Goal: Information Seeking & Learning: Learn about a topic

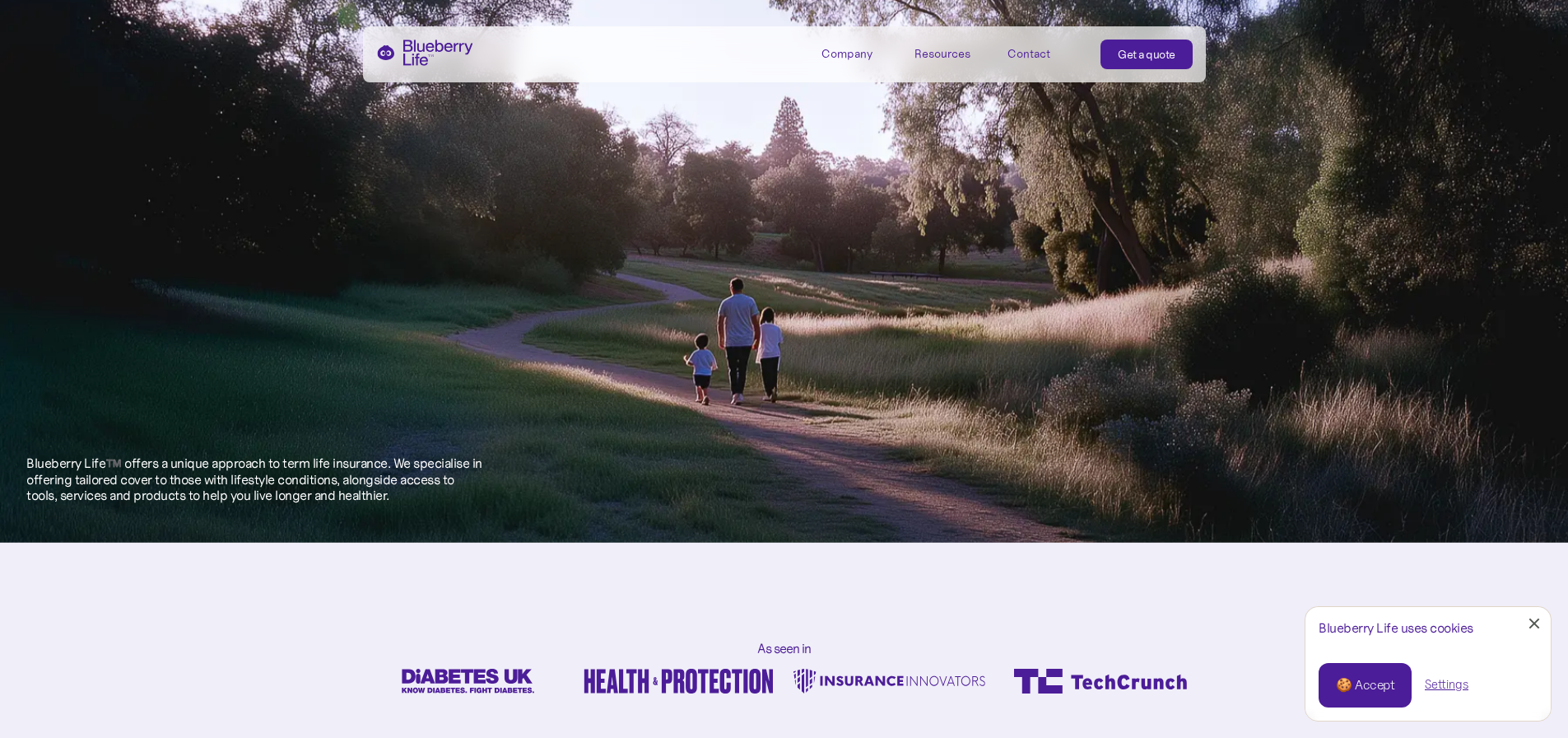
scroll to position [659, 0]
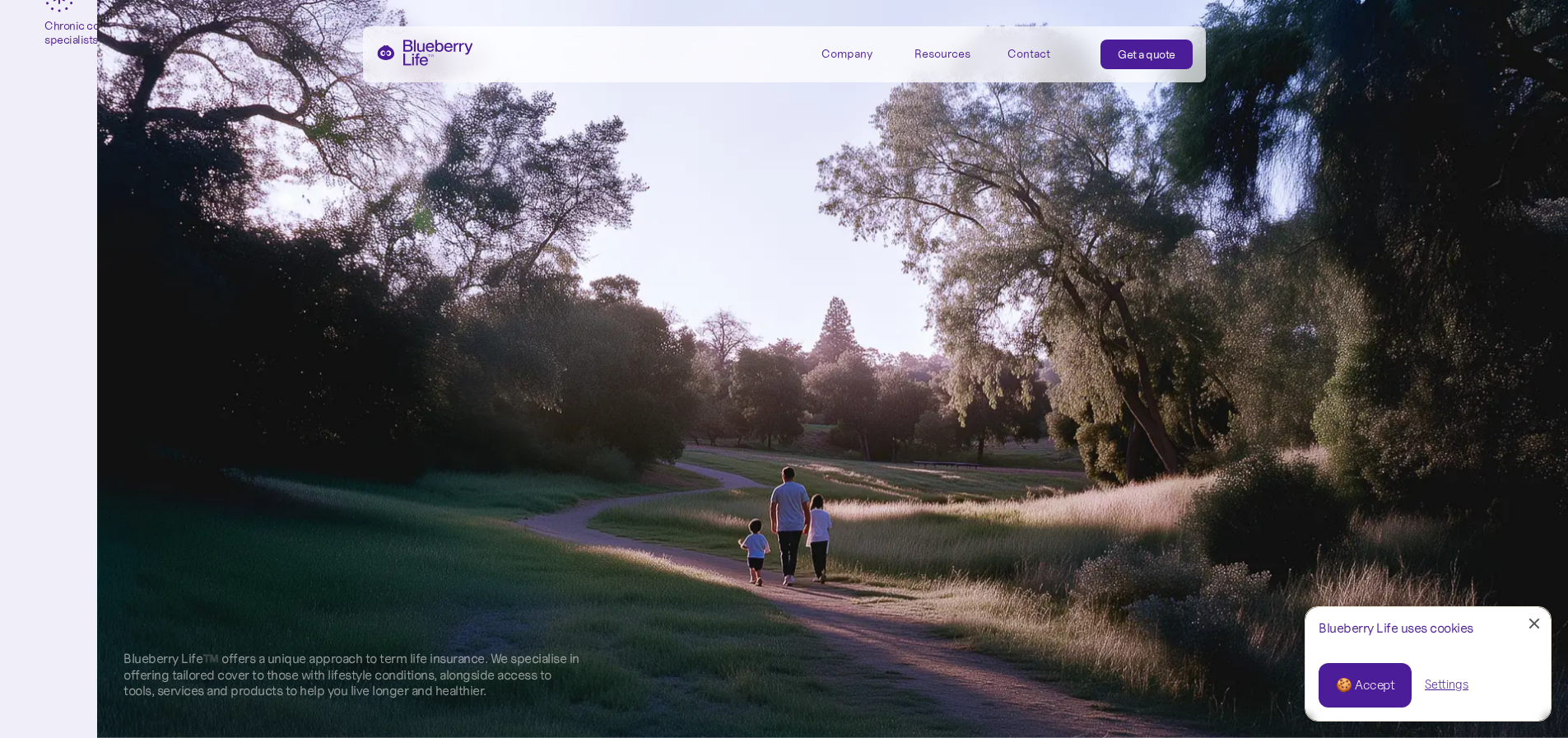
click at [1354, 700] on link "🍪 Accept" at bounding box center [1365, 685] width 93 height 44
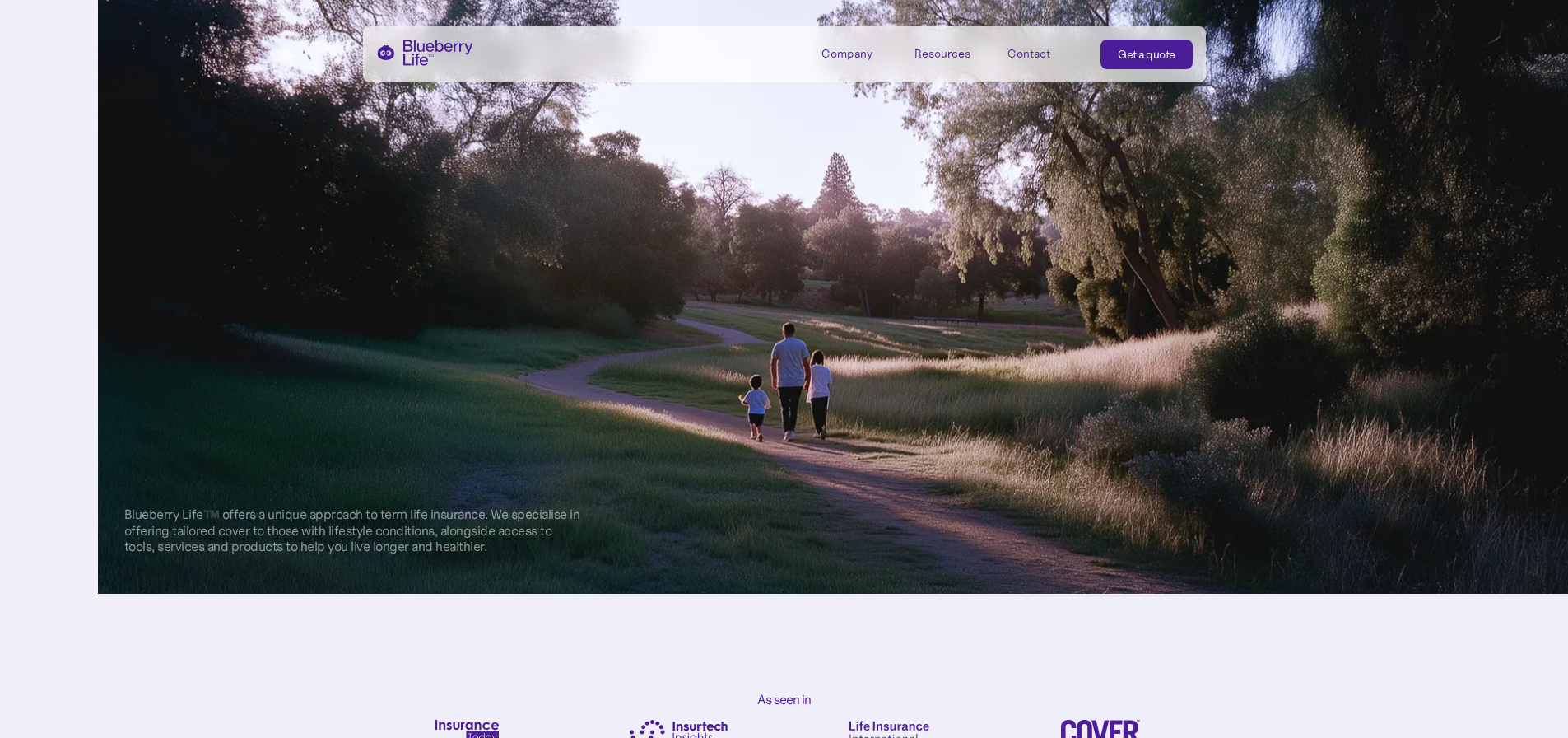
scroll to position [576, 0]
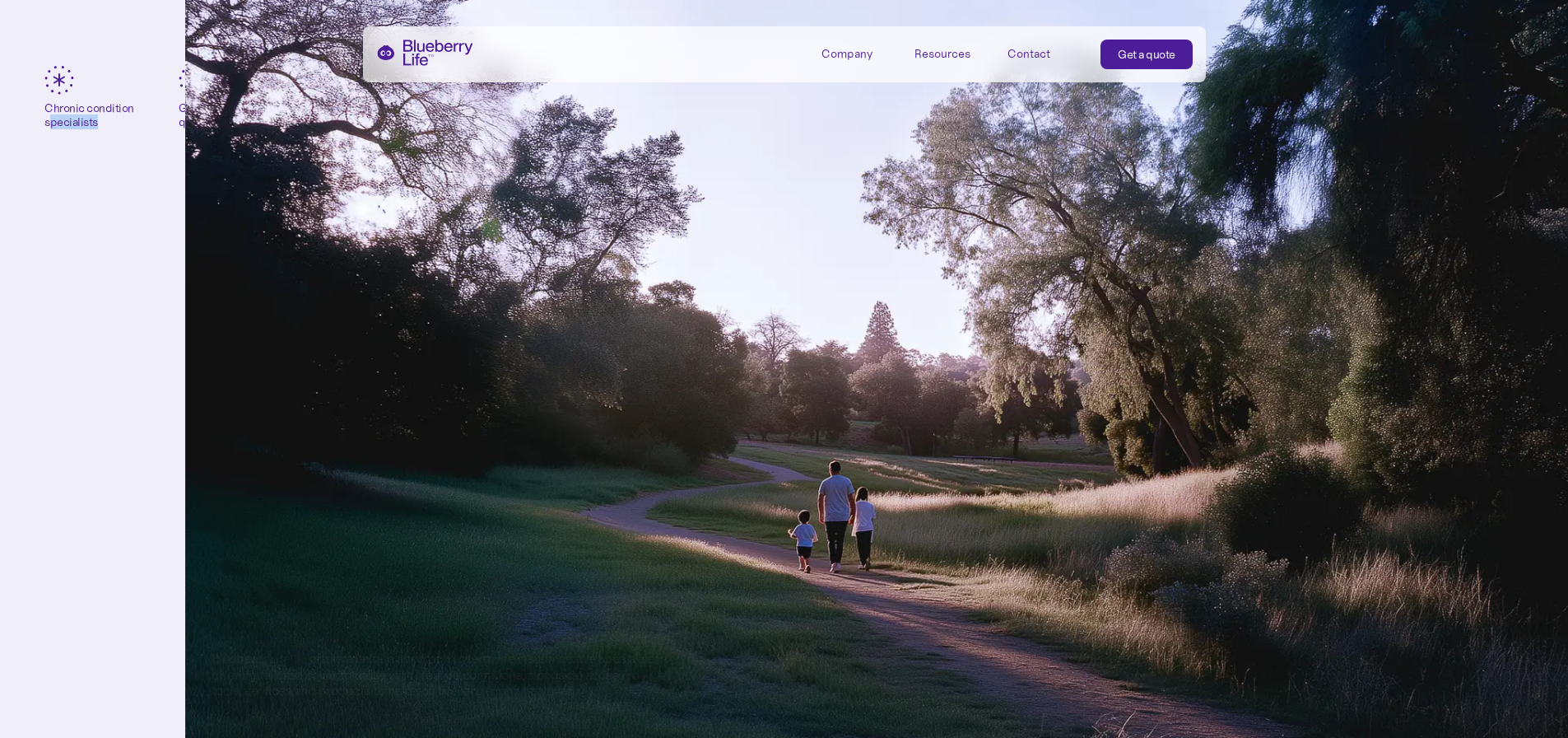
drag, startPoint x: 98, startPoint y: 119, endPoint x: 50, endPoint y: 117, distance: 48.0
click at [50, 117] on div "Chronic condition specialists" at bounding box center [89, 116] width 89 height 28
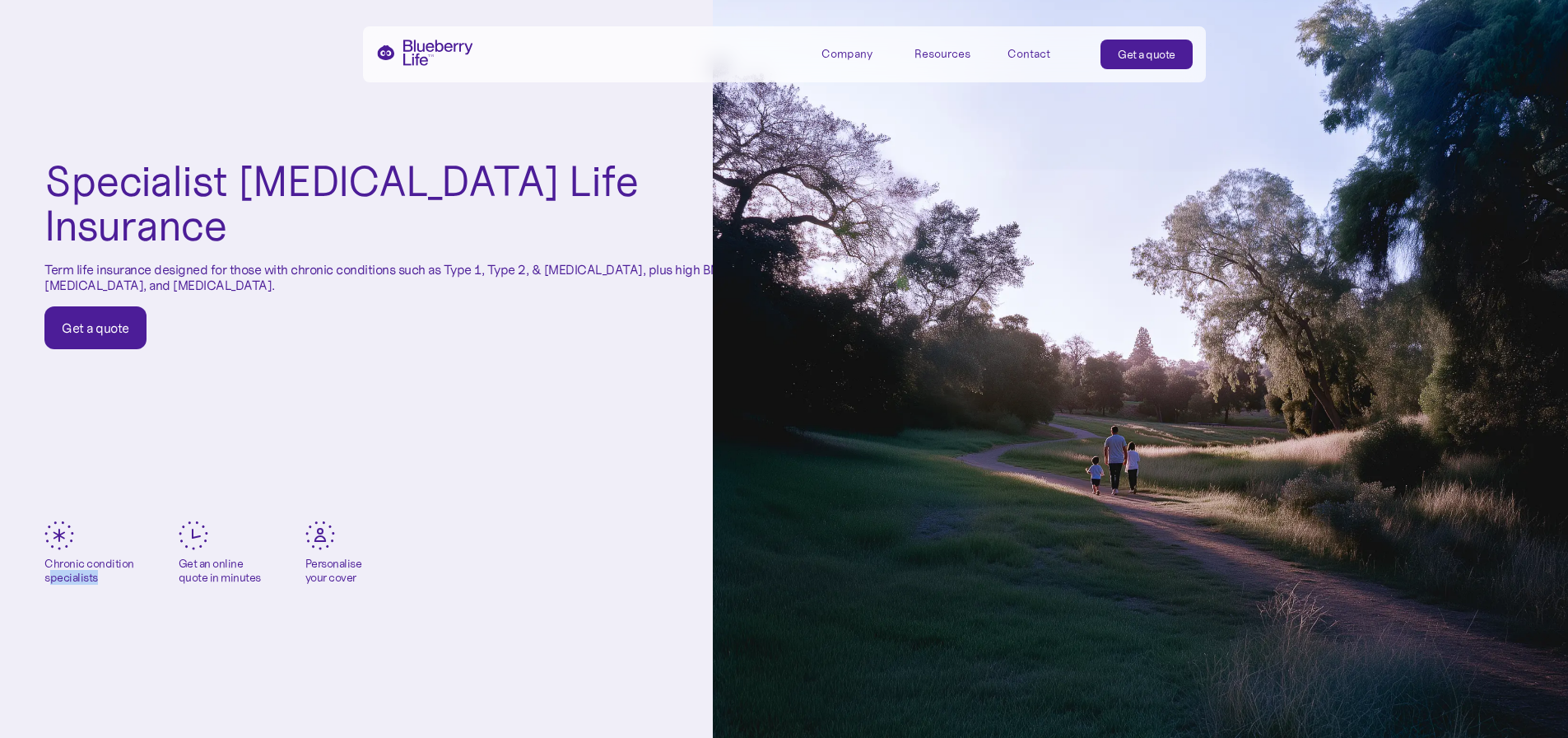
scroll to position [0, 0]
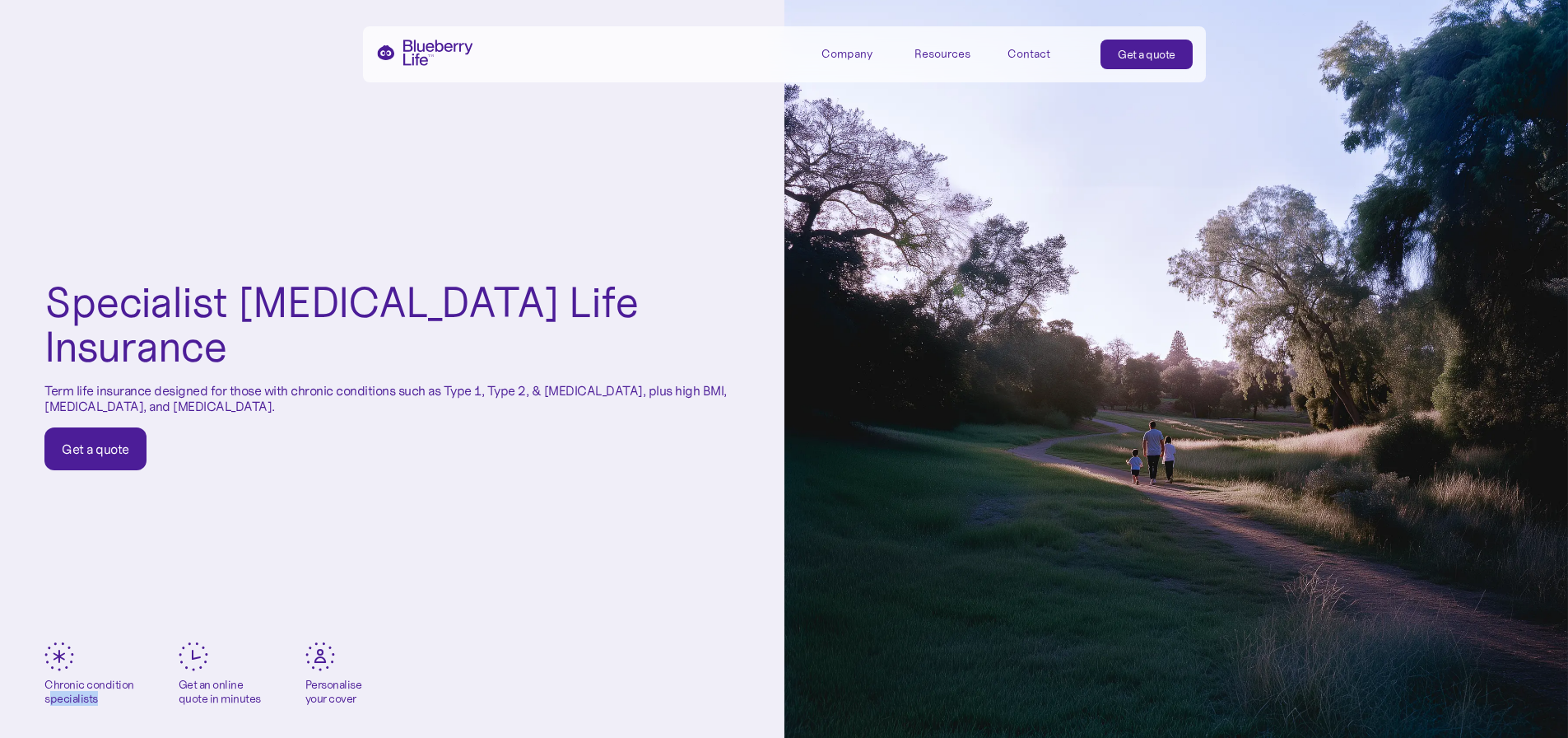
drag, startPoint x: 452, startPoint y: 368, endPoint x: 248, endPoint y: 395, distance: 205.8
click at [248, 395] on div "Specialist Diabetes Life Insurance Term life insurance designed for those with …" at bounding box center [392, 376] width 696 height 191
click at [357, 401] on div "Specialist Diabetes Life Insurance Term life insurance designed for those with …" at bounding box center [392, 376] width 696 height 191
drag, startPoint x: 49, startPoint y: 366, endPoint x: 265, endPoint y: 387, distance: 217.0
click at [265, 387] on p "Term life insurance designed for those with chronic conditions such as Type 1, …" at bounding box center [392, 399] width 696 height 31
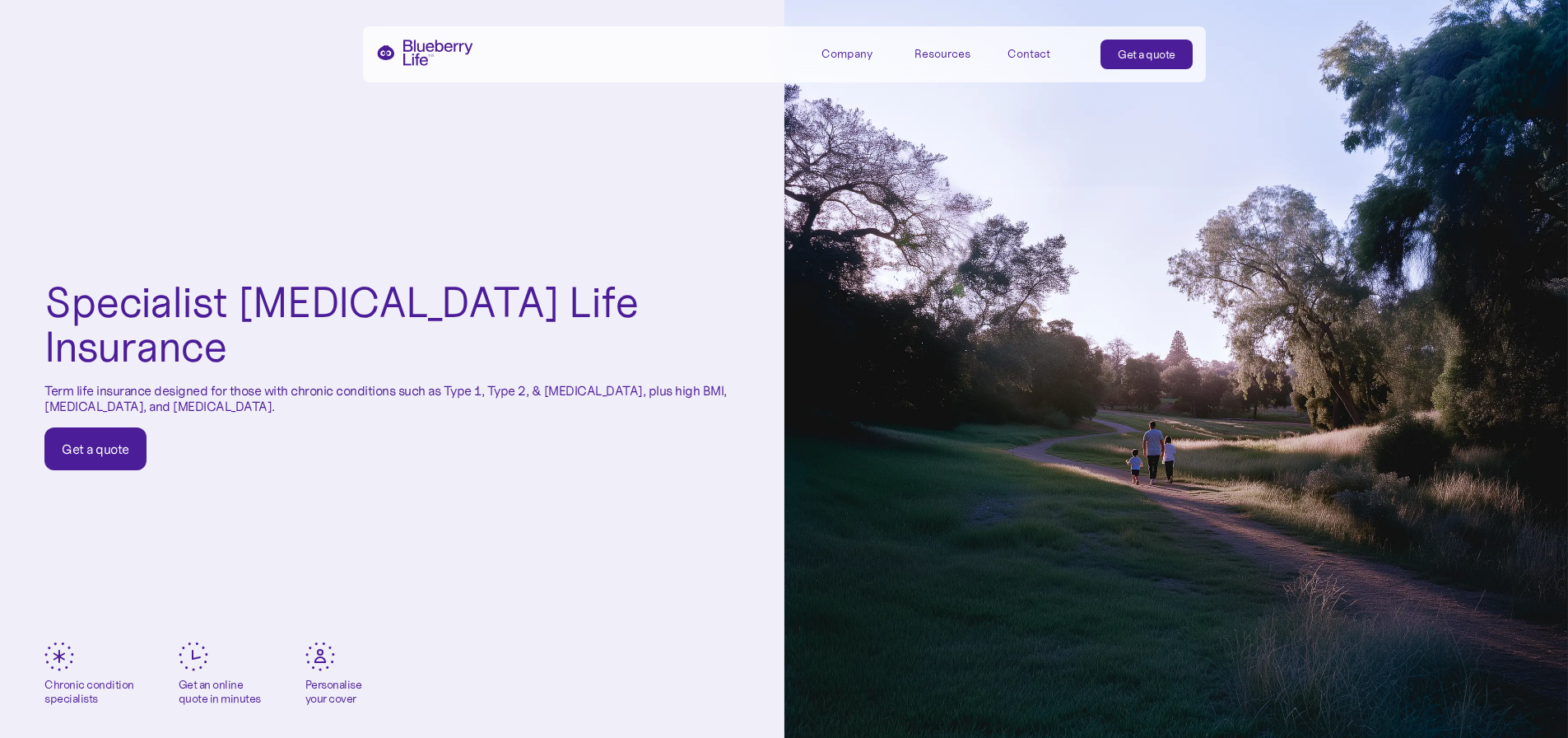
click at [265, 386] on p "Term life insurance designed for those with chronic conditions such as Type 1, …" at bounding box center [392, 399] width 696 height 31
drag, startPoint x: 256, startPoint y: 383, endPoint x: 36, endPoint y: 358, distance: 221.4
click at [36, 358] on div "Specialist Diabetes Life Insurance Term life insurance designed for those with …" at bounding box center [392, 375] width 784 height 750
copy p "Term life insurance designed for those with chronic conditions such as Type 1, …"
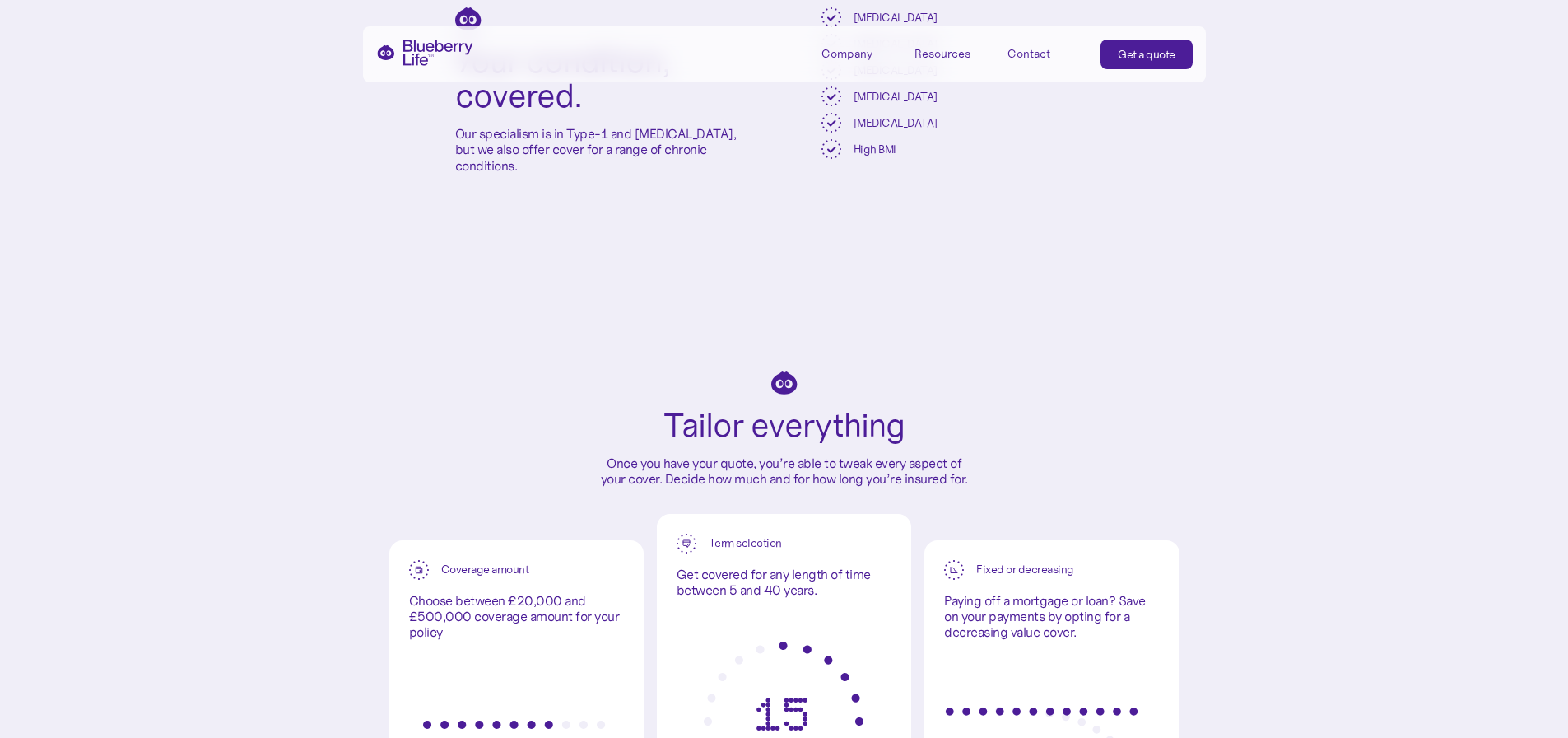
scroll to position [4037, 0]
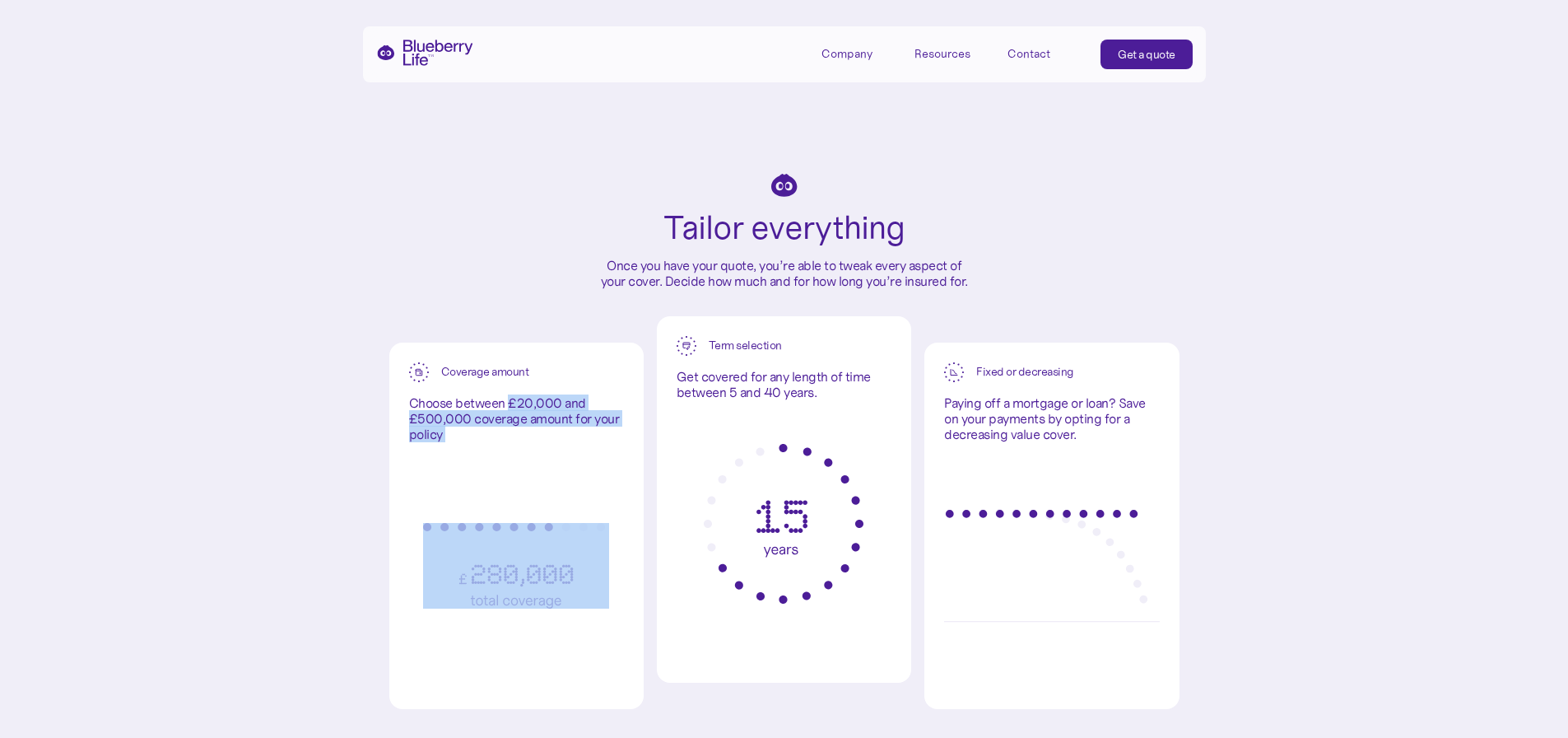
drag, startPoint x: 511, startPoint y: 427, endPoint x: 561, endPoint y: 474, distance: 68.6
click at [561, 474] on div "Coverage amount Choose between £20,000 and £500,000 coverage amount for your po…" at bounding box center [516, 526] width 255 height 368
click at [561, 474] on div at bounding box center [516, 566] width 215 height 247
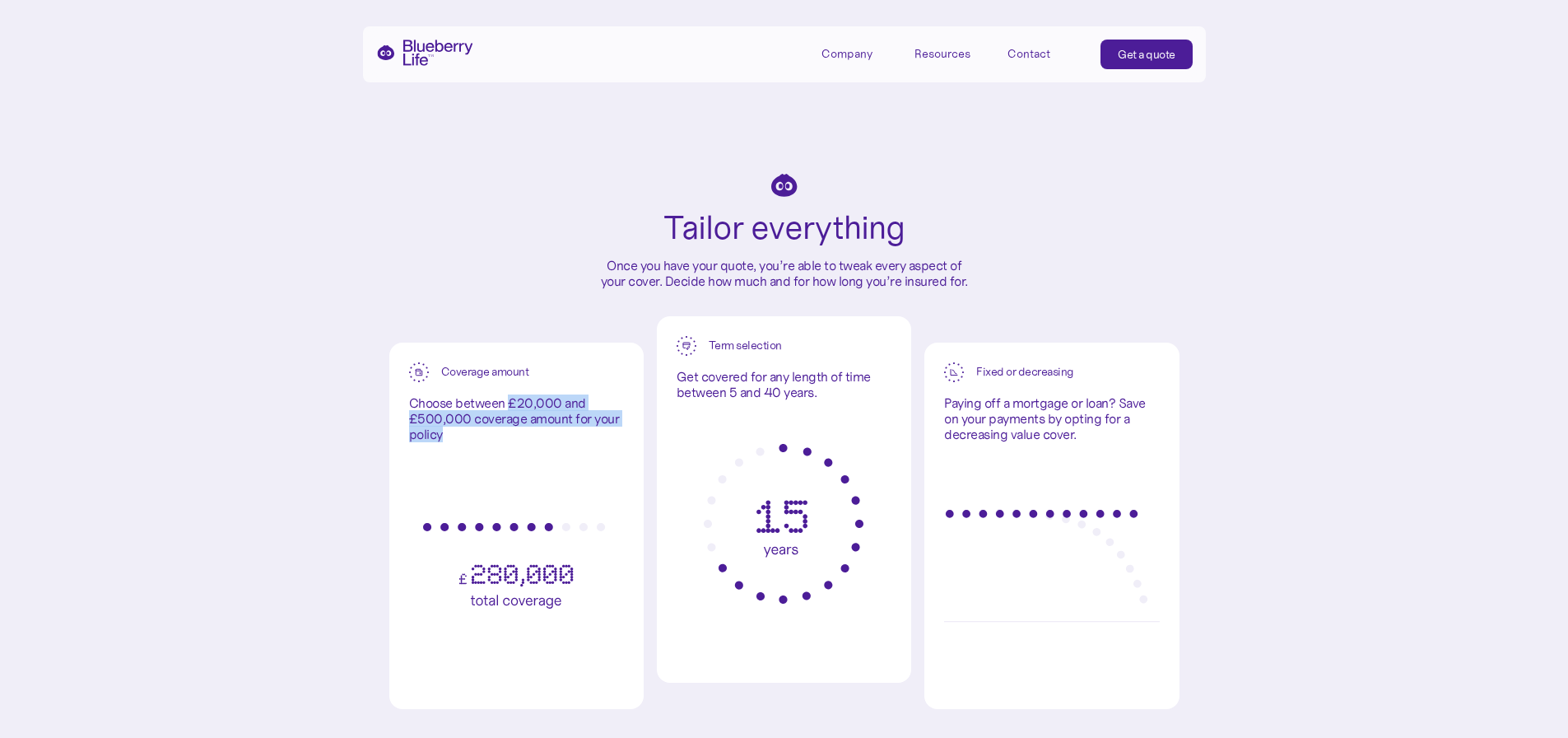
drag, startPoint x: 512, startPoint y: 423, endPoint x: 496, endPoint y: 462, distance: 42.2
click at [496, 443] on p "Choose between £20,000 and £500,000 coverage amount for your policy" at bounding box center [516, 419] width 215 height 48
drag, startPoint x: 412, startPoint y: 430, endPoint x: 459, endPoint y: 459, distance: 55.2
click at [459, 443] on p "Choose between £20,000 and £500,000 coverage amount for your policy" at bounding box center [516, 419] width 215 height 48
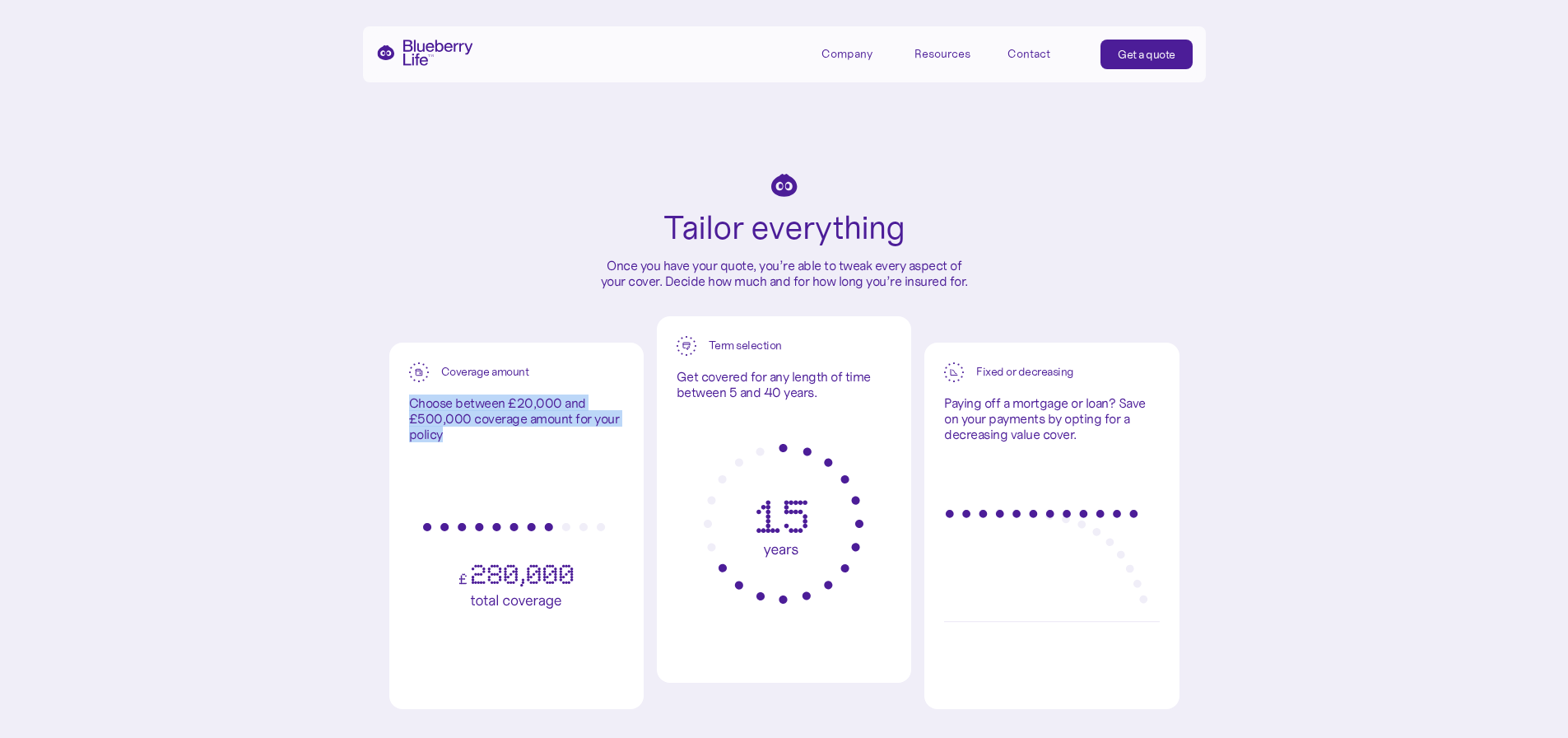
copy p "Choose between £20,000 and £500,000 coverage amount for your policy"
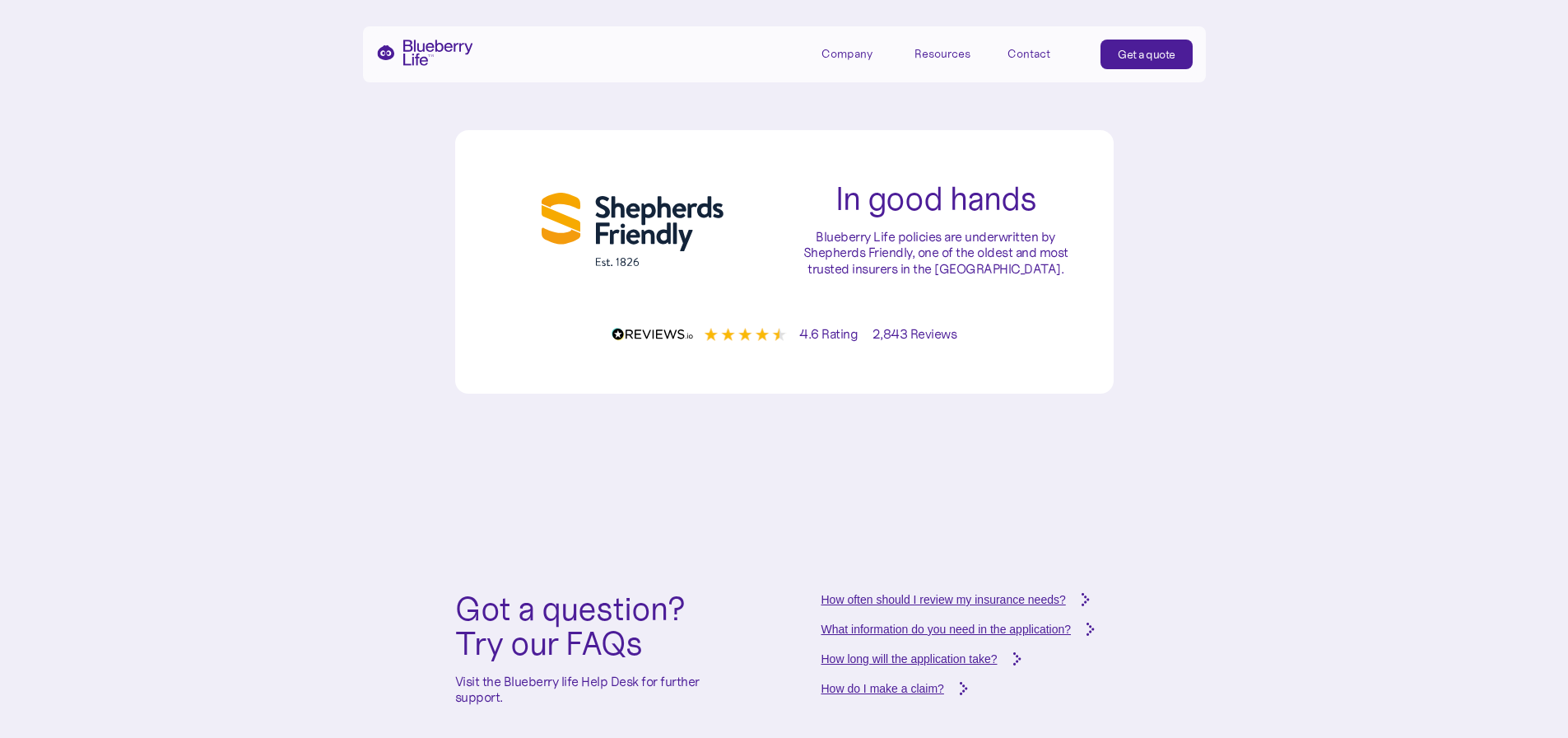
scroll to position [6508, 0]
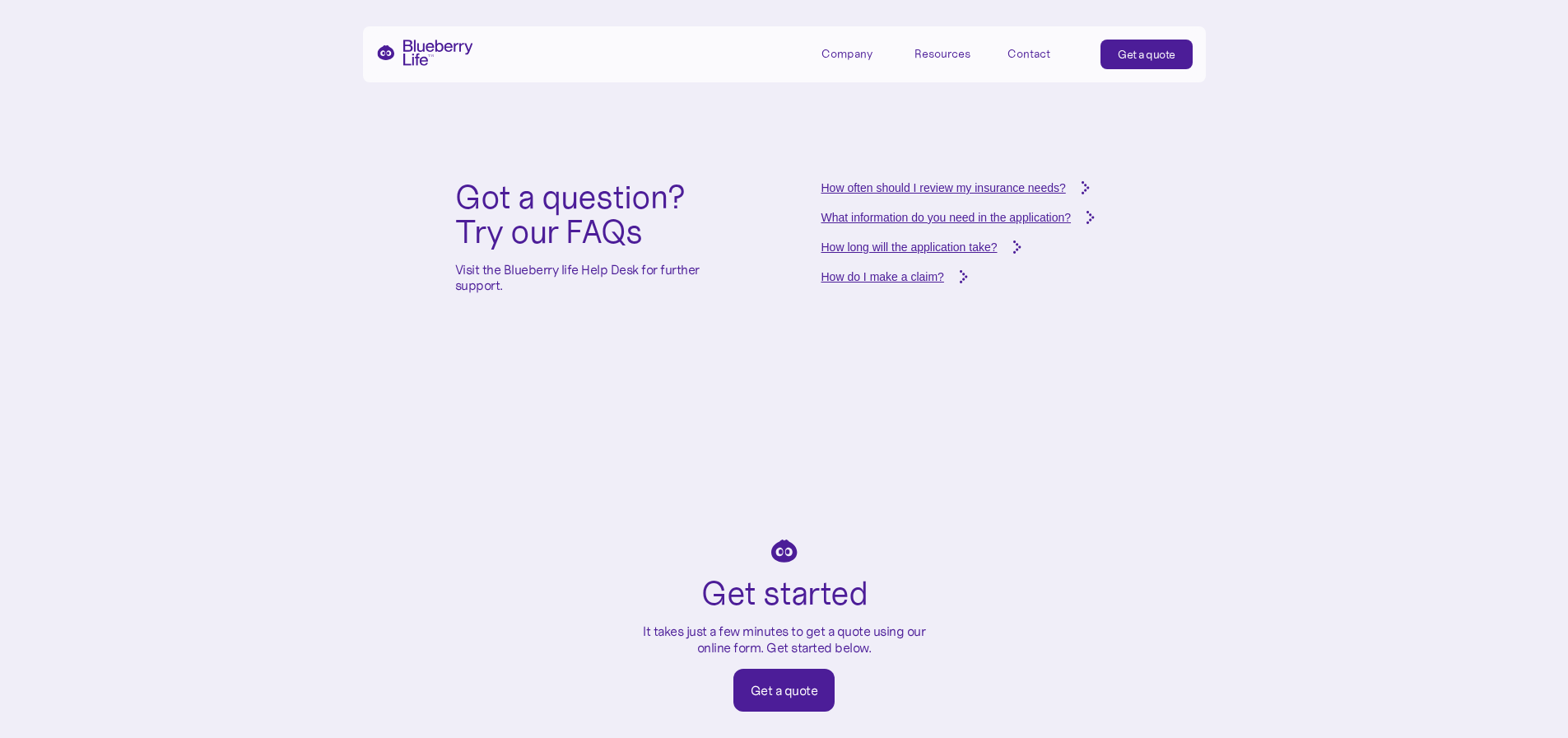
click at [952, 256] on div "How long will the application take?" at bounding box center [910, 247] width 176 height 17
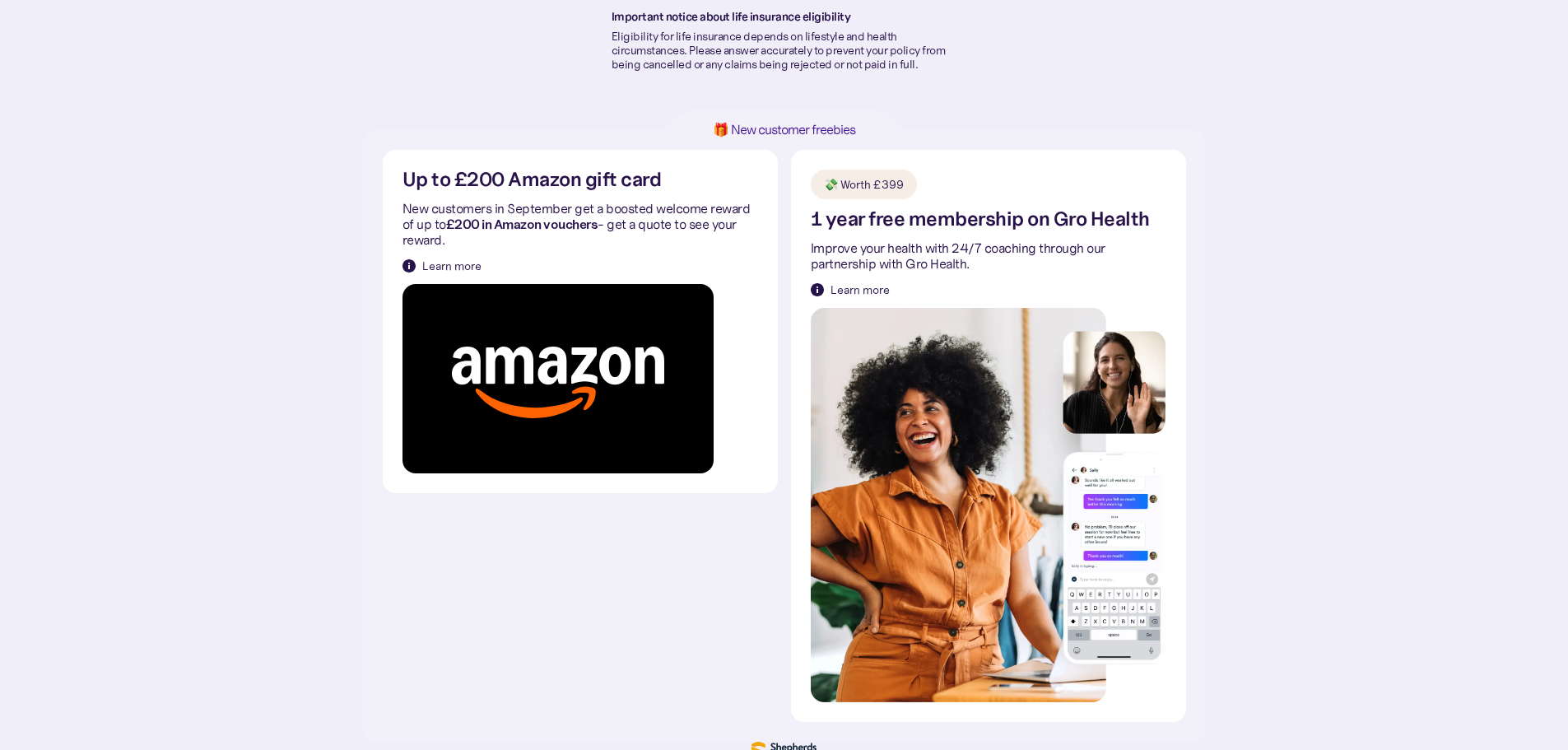
scroll to position [202, 0]
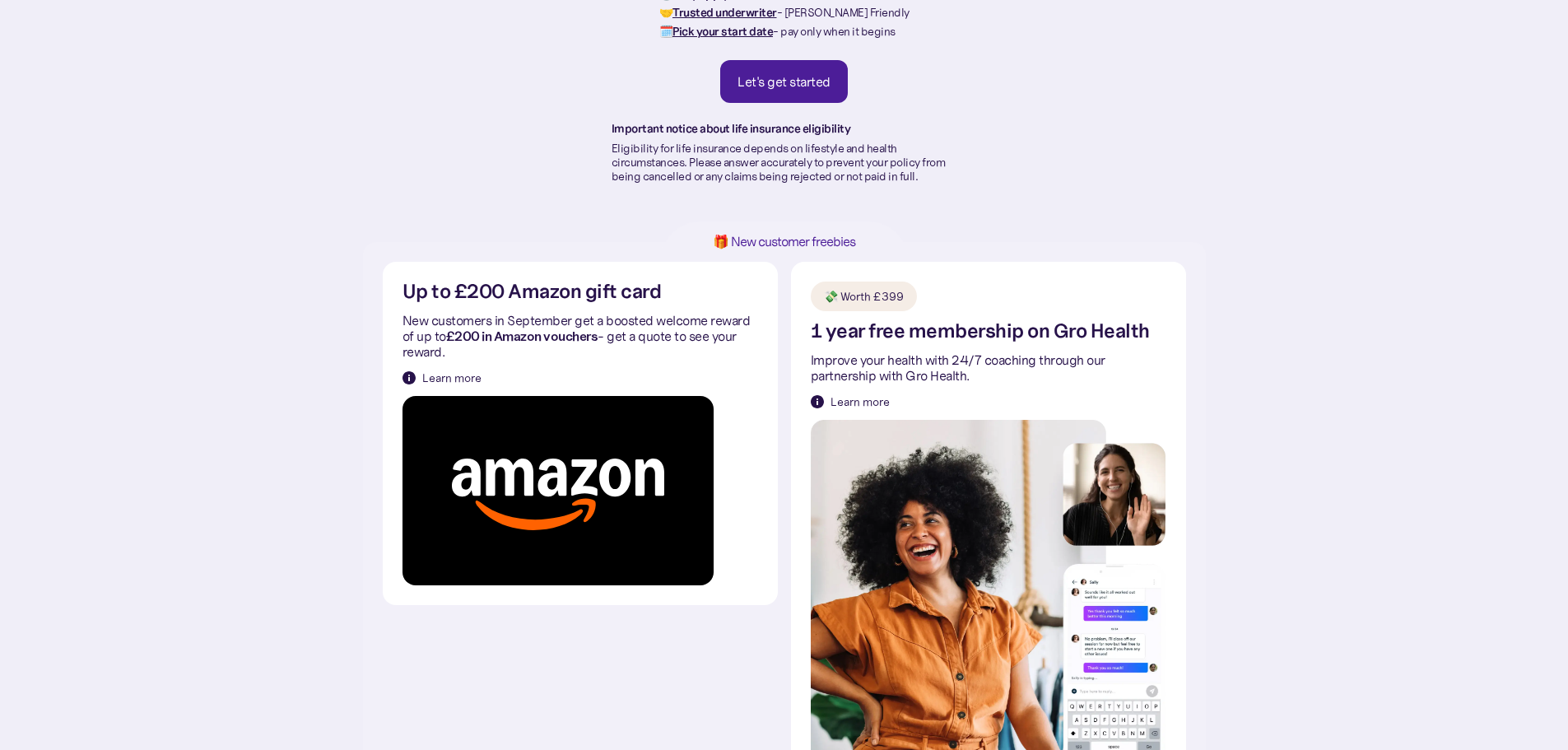
click at [460, 375] on div "Learn more" at bounding box center [452, 378] width 59 height 17
click at [3, 382] on div "🎁 New customer freebies Up to £200 Amazon gift card New customers in September …" at bounding box center [784, 620] width 1568 height 755
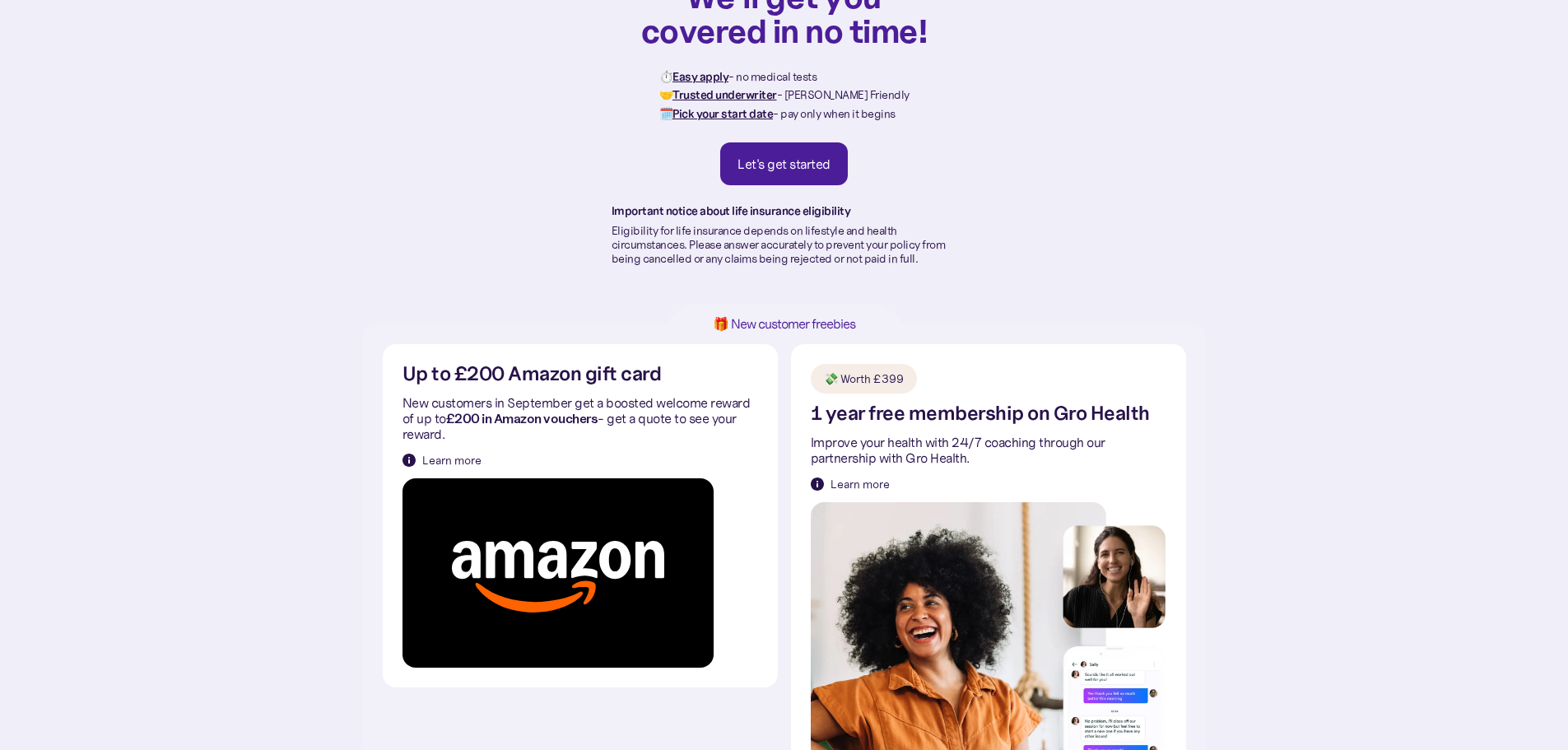
scroll to position [0, 0]
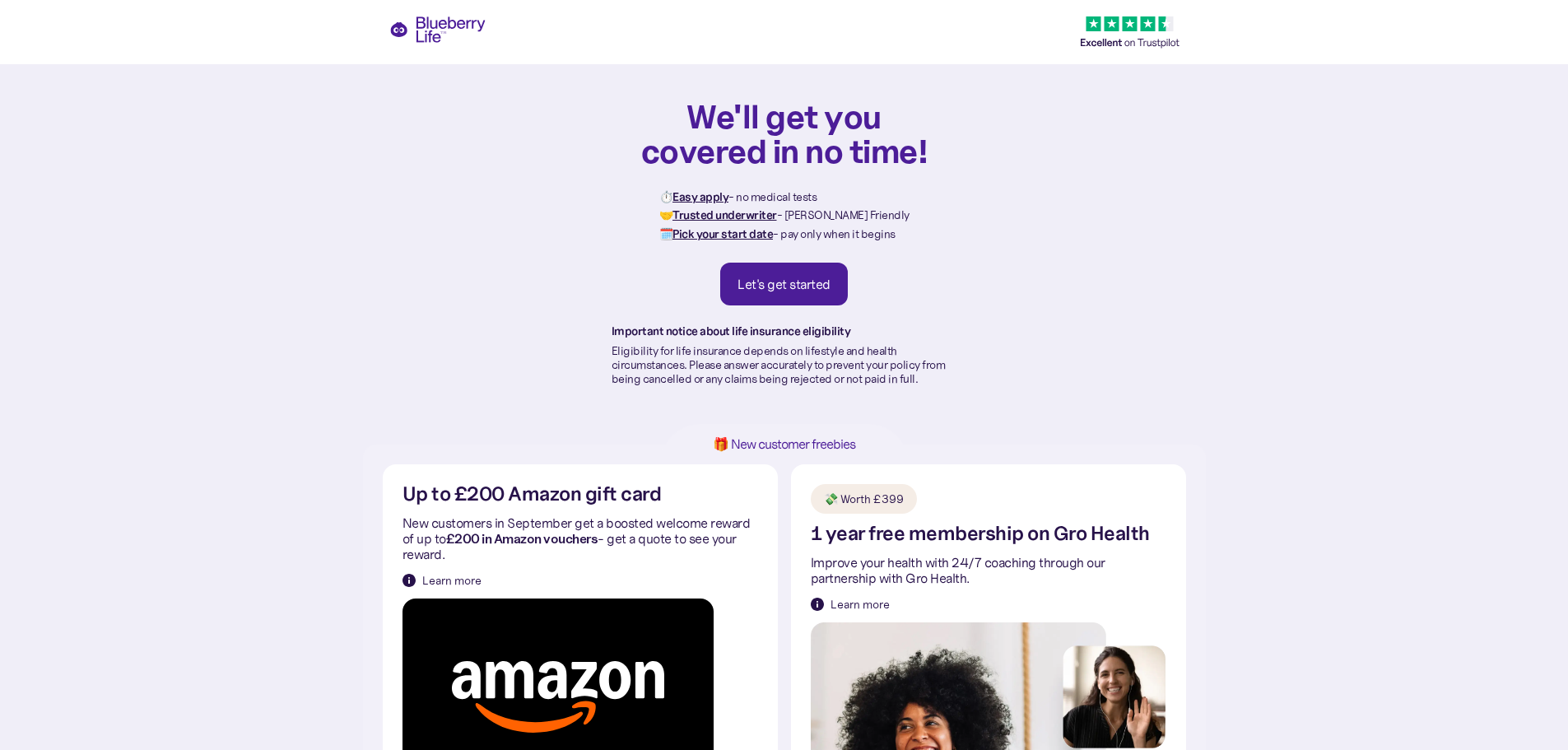
click at [453, 23] on div "We'll get you covered in no time! ⏱️ Easy apply - no medical tests 🤝 Trusted un…" at bounding box center [784, 222] width 1568 height 445
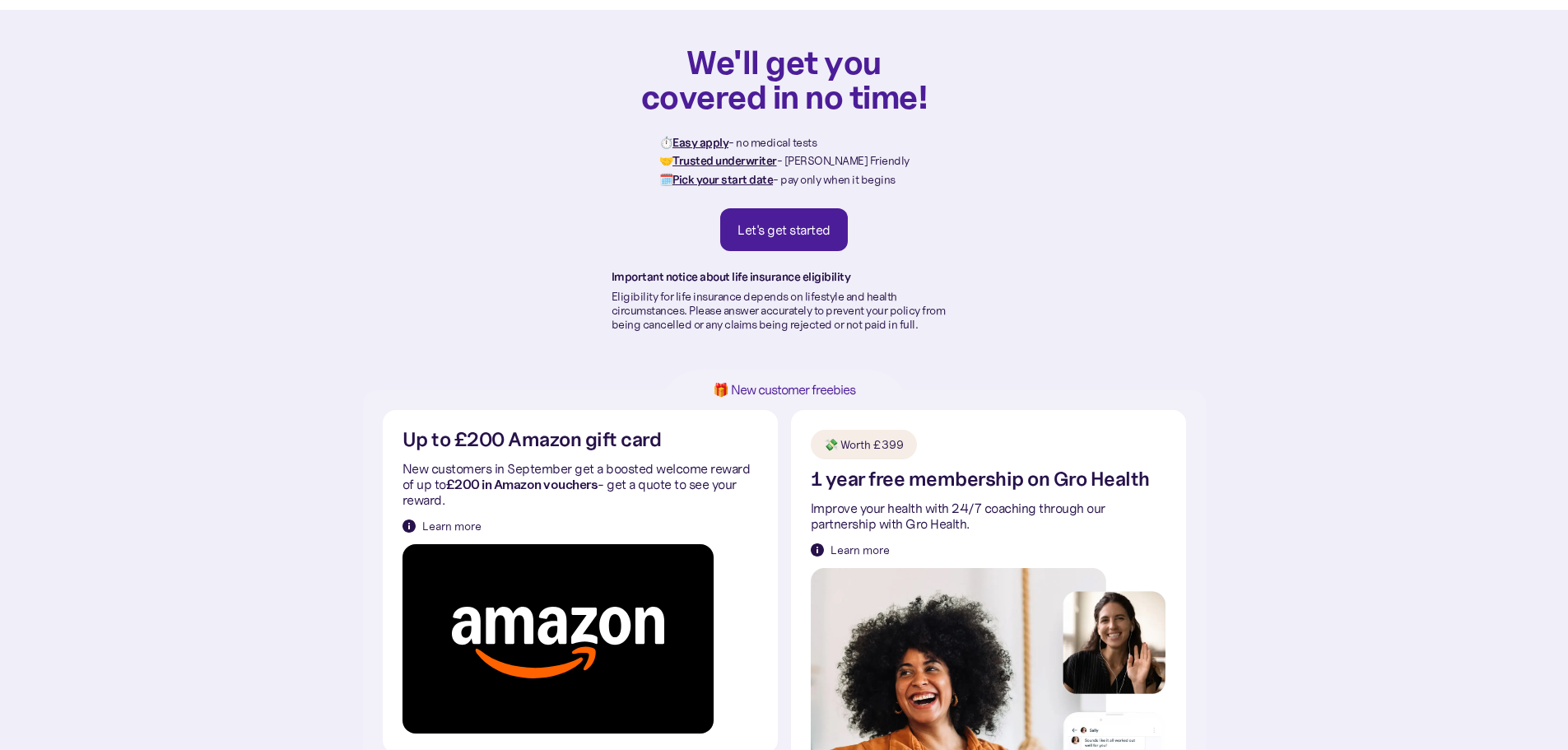
scroll to position [165, 0]
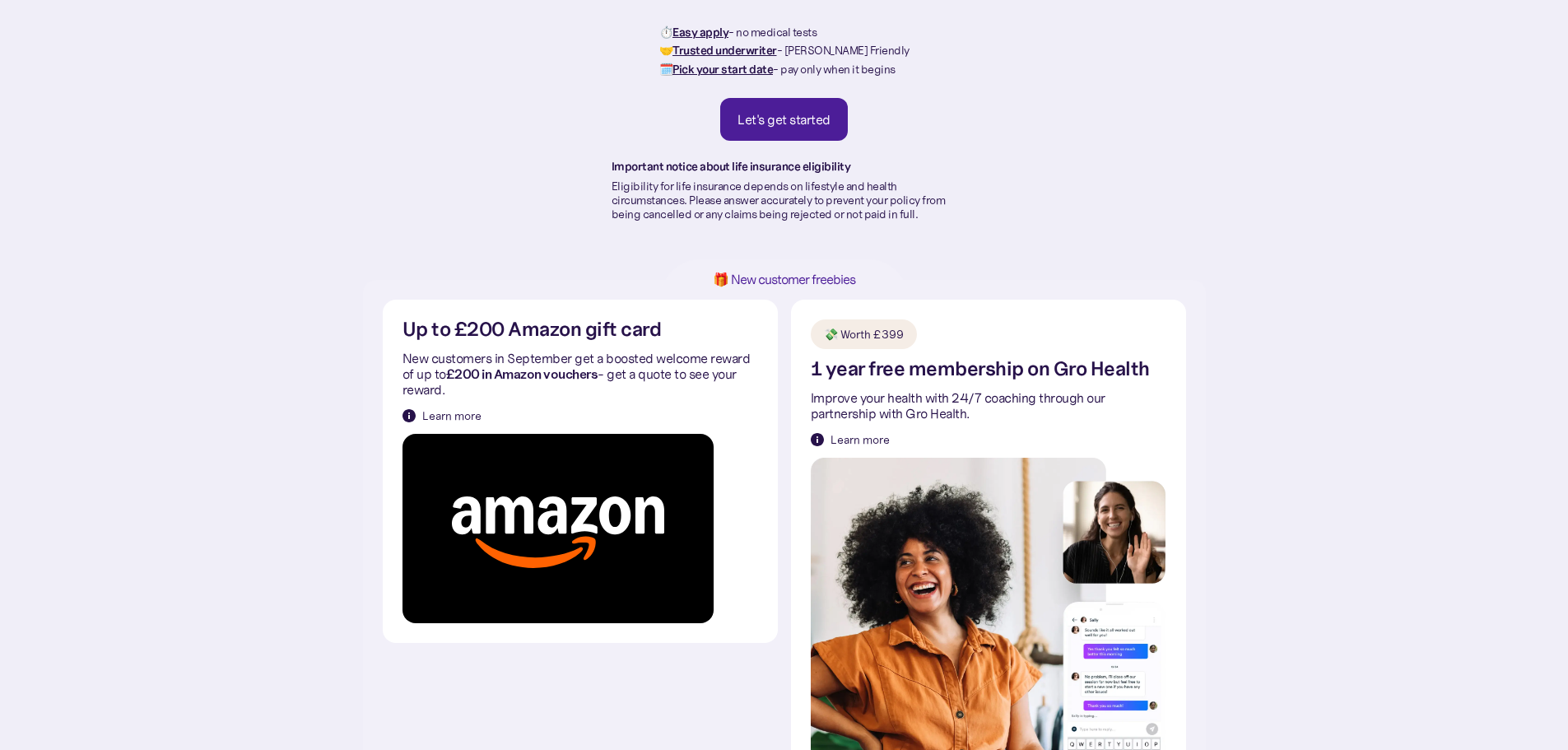
click at [431, 415] on div "Learn more" at bounding box center [452, 415] width 59 height 17
click at [463, 413] on div "Learn more" at bounding box center [452, 415] width 59 height 17
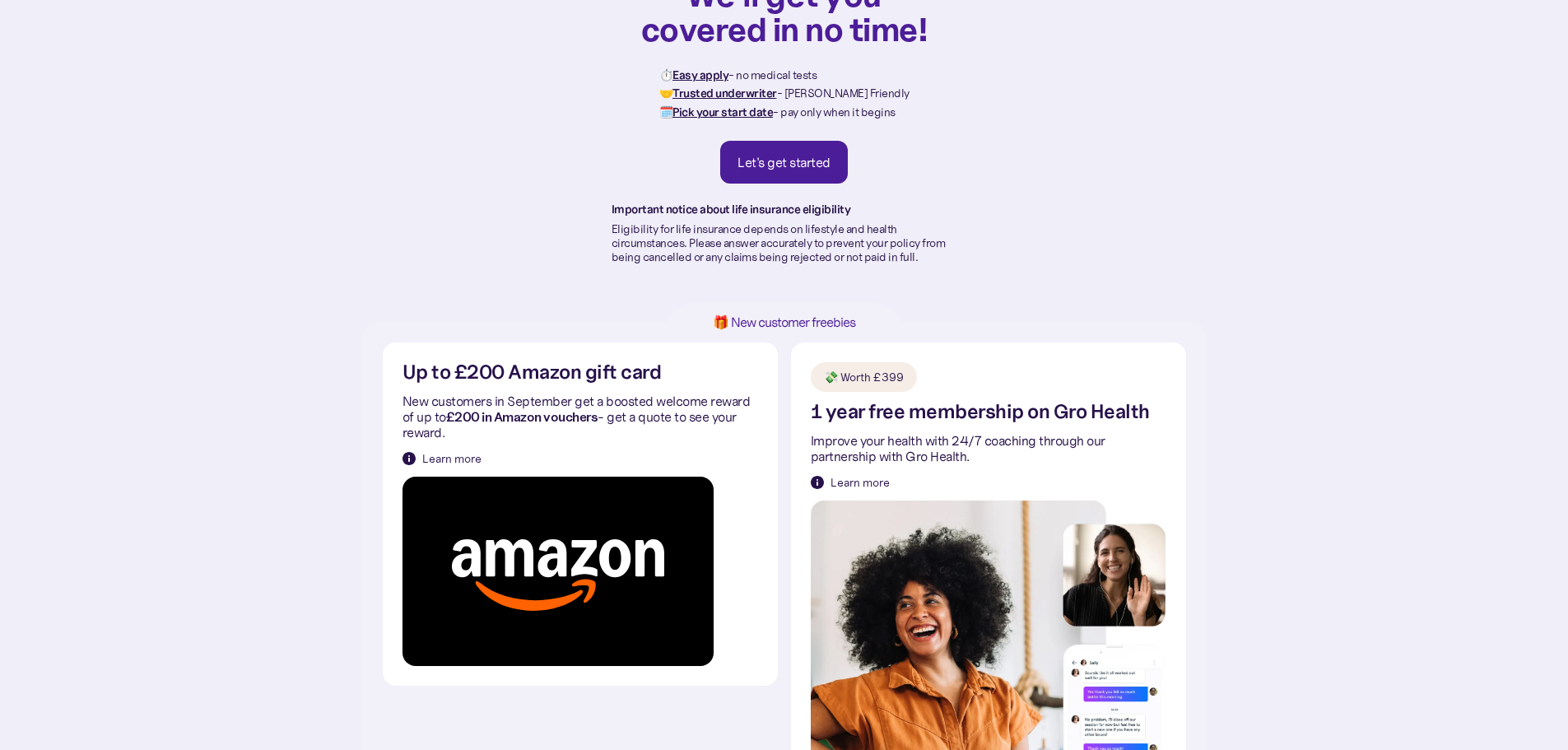
scroll to position [120, 0]
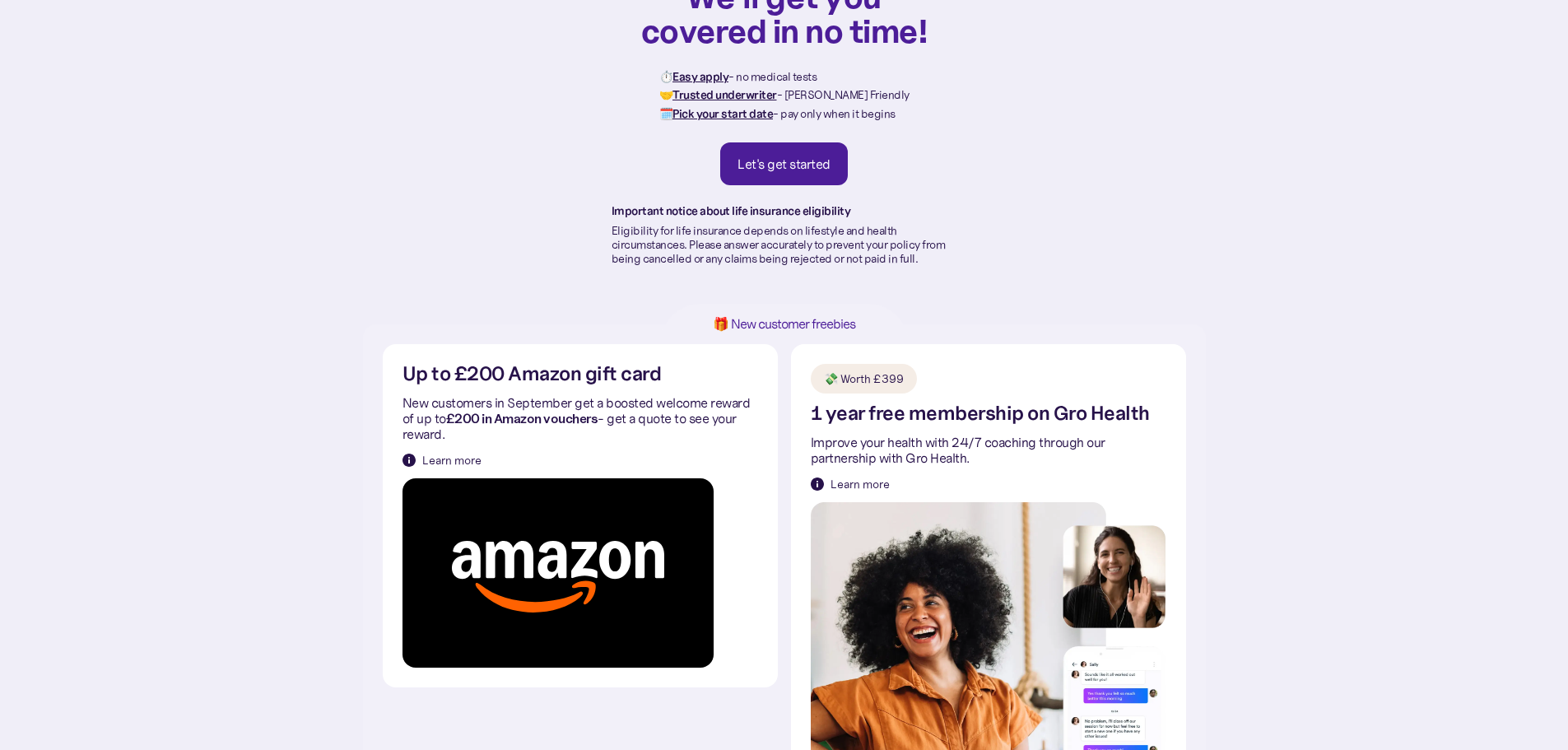
click at [701, 385] on div "Up to £200 Amazon gift card New customers in September get a boosted welcome re…" at bounding box center [579, 516] width 355 height 304
click at [646, 382] on h2 "Up to £200 Amazon gift card" at bounding box center [532, 375] width 260 height 21
drag, startPoint x: 622, startPoint y: 383, endPoint x: 579, endPoint y: 399, distance: 45.9
click at [622, 383] on h2 "Up to £200 Amazon gift card" at bounding box center [532, 375] width 260 height 21
click at [433, 467] on div "Learn more" at bounding box center [452, 460] width 59 height 17
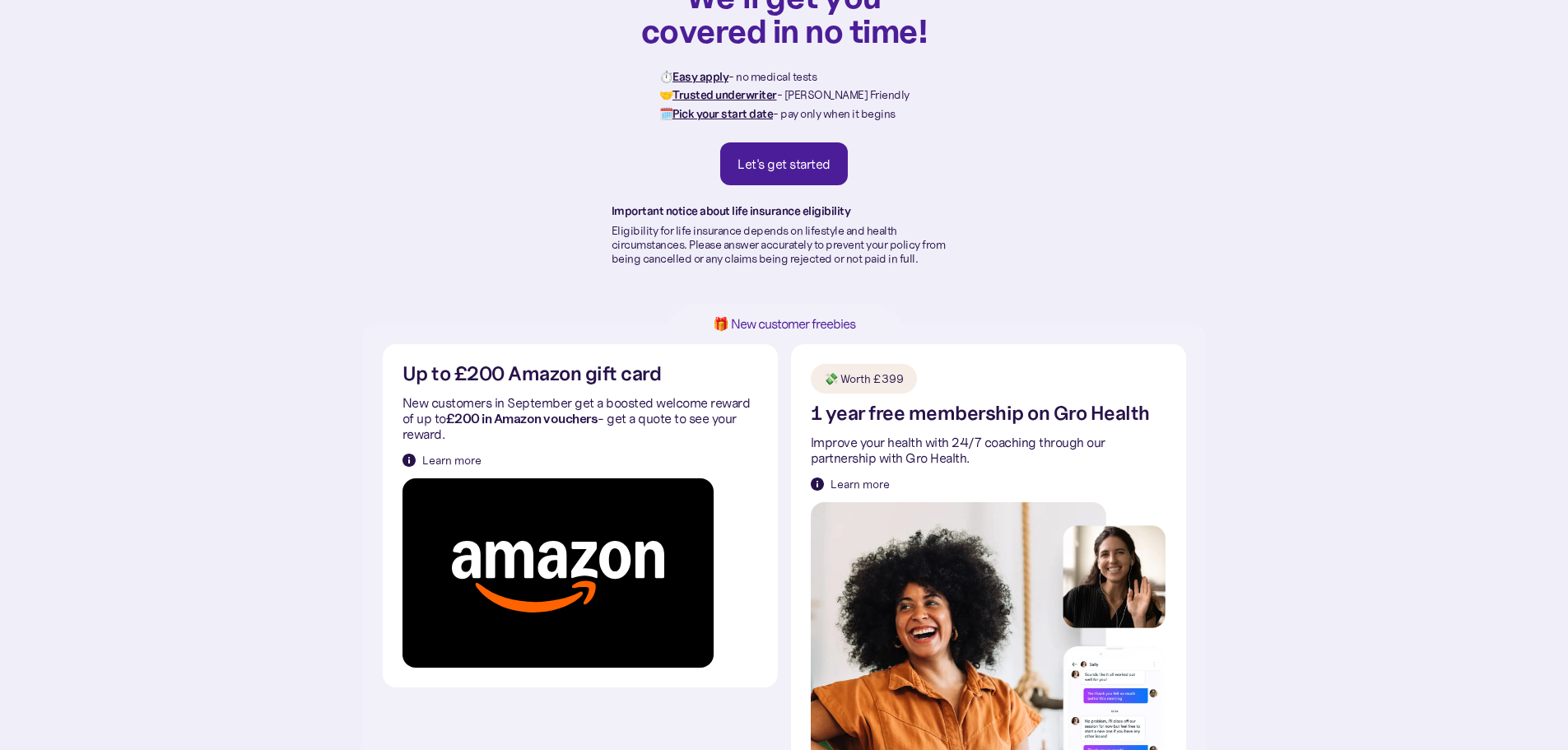
click at [443, 487] on img at bounding box center [558, 574] width 311 height 189
click at [405, 454] on img at bounding box center [408, 460] width 13 height 13
click at [445, 460] on div "Learn more" at bounding box center [452, 460] width 59 height 17
click at [837, 327] on h1 "🎁 New customer freebies" at bounding box center [784, 324] width 195 height 14
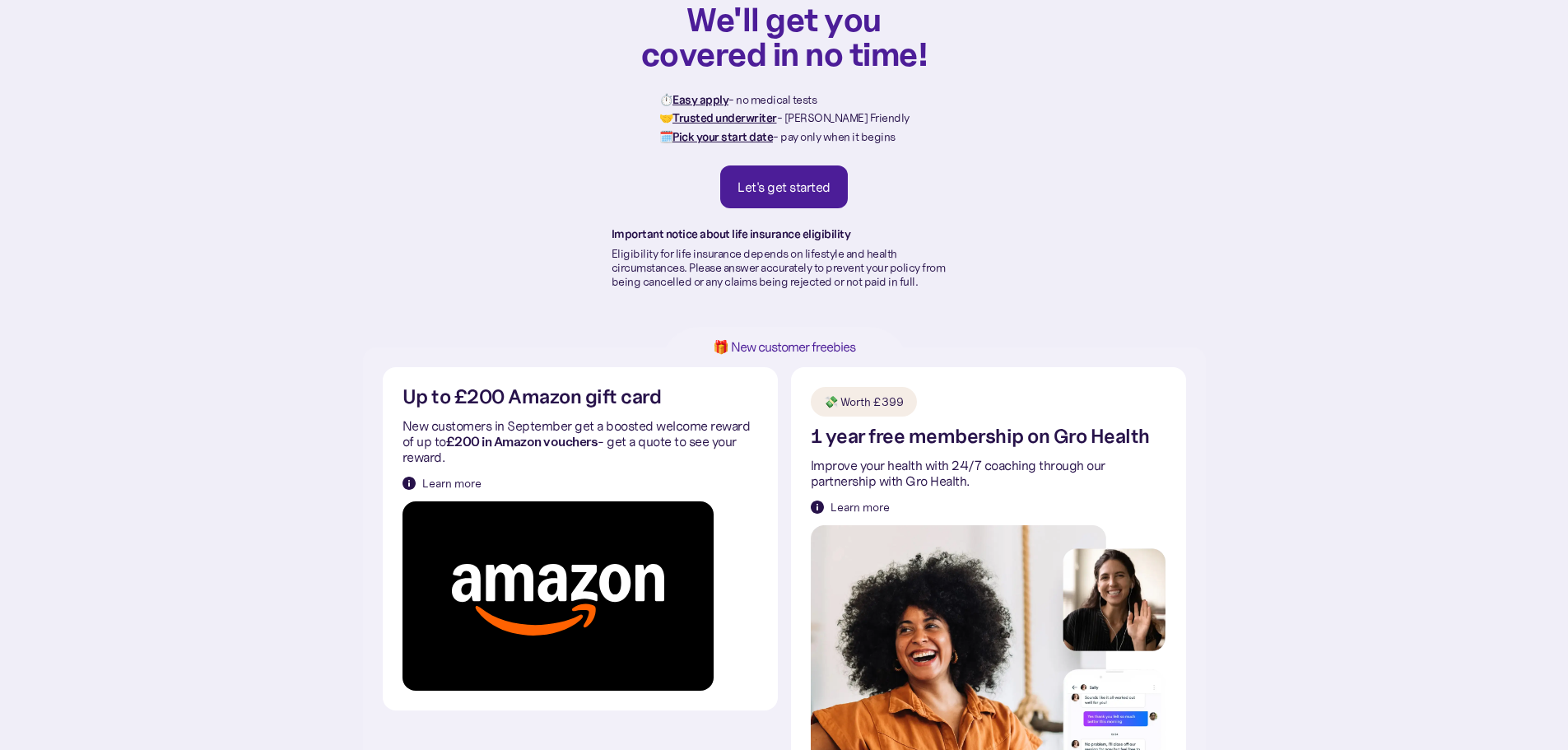
scroll to position [165, 0]
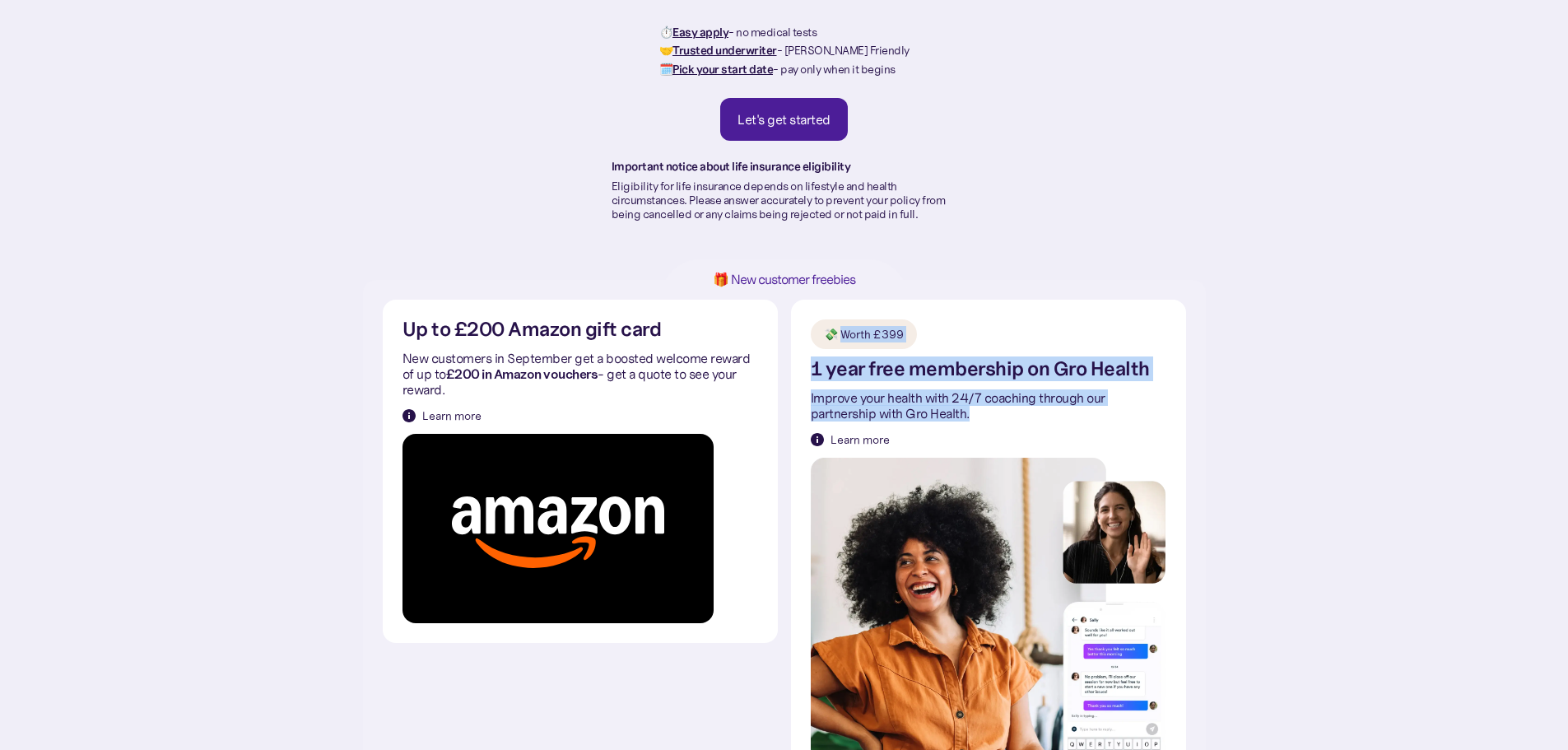
drag, startPoint x: 847, startPoint y: 336, endPoint x: 1035, endPoint y: 417, distance: 204.7
click at [1035, 417] on div "💸 Worth £399 1 year free membership on Gro Health Improve your health with 24/7…" at bounding box center [988, 586] width 355 height 532
copy div "orth £399 1 year free membership on Gro Health Improve your health with 24/7 co…"
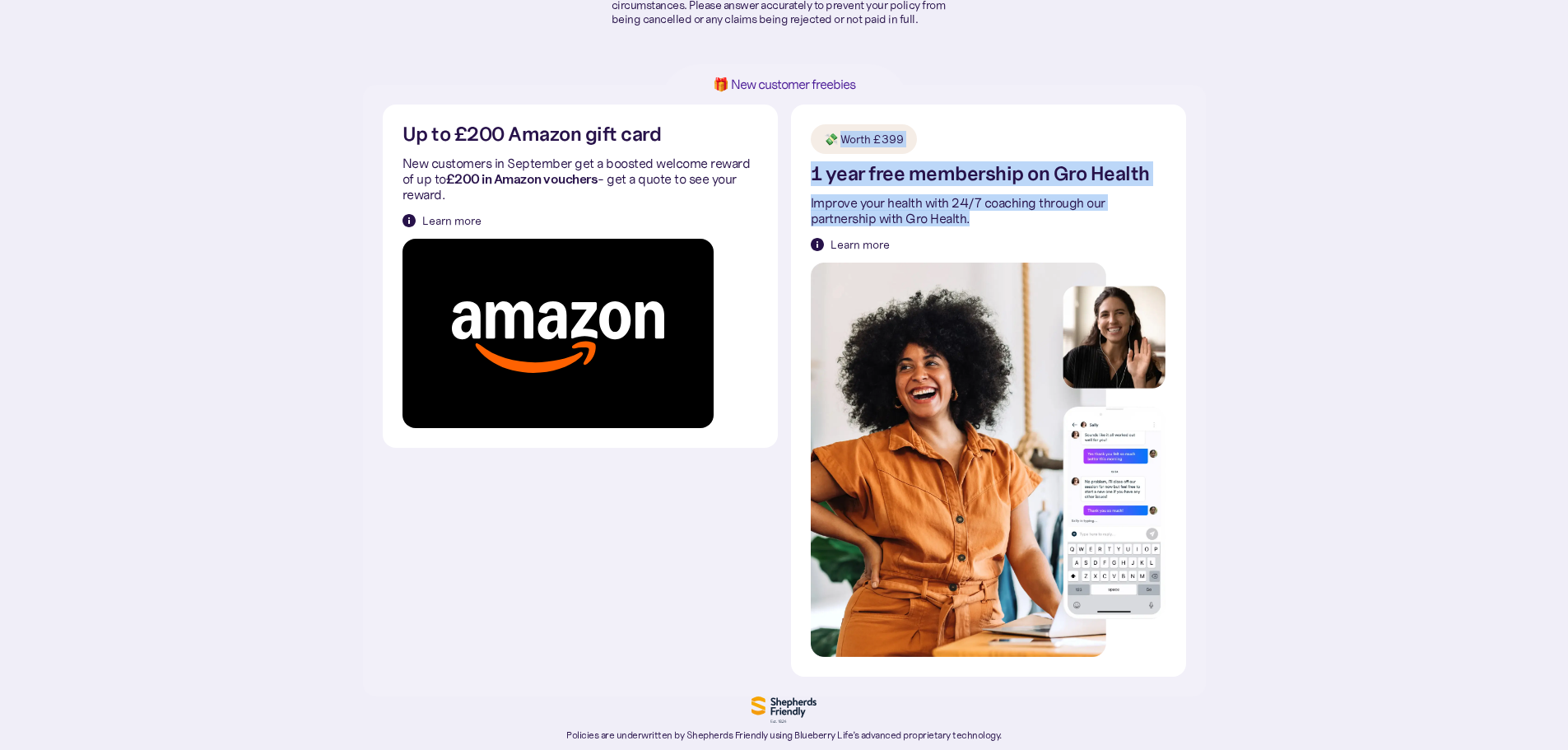
scroll to position [412, 0]
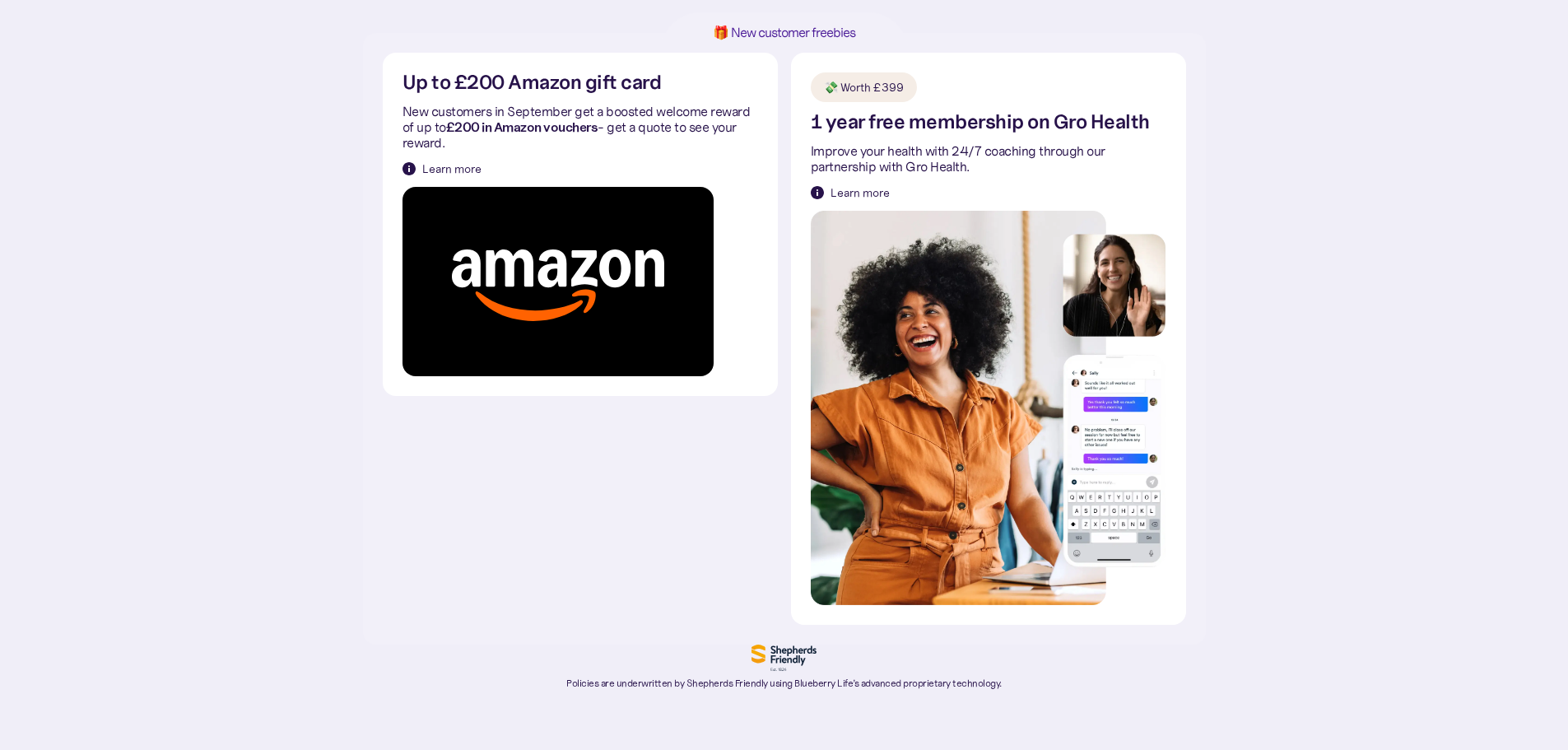
click at [437, 454] on div "Up to £200 Amazon gift card New customers in September get a boosted welcome re…" at bounding box center [784, 338] width 843 height 611
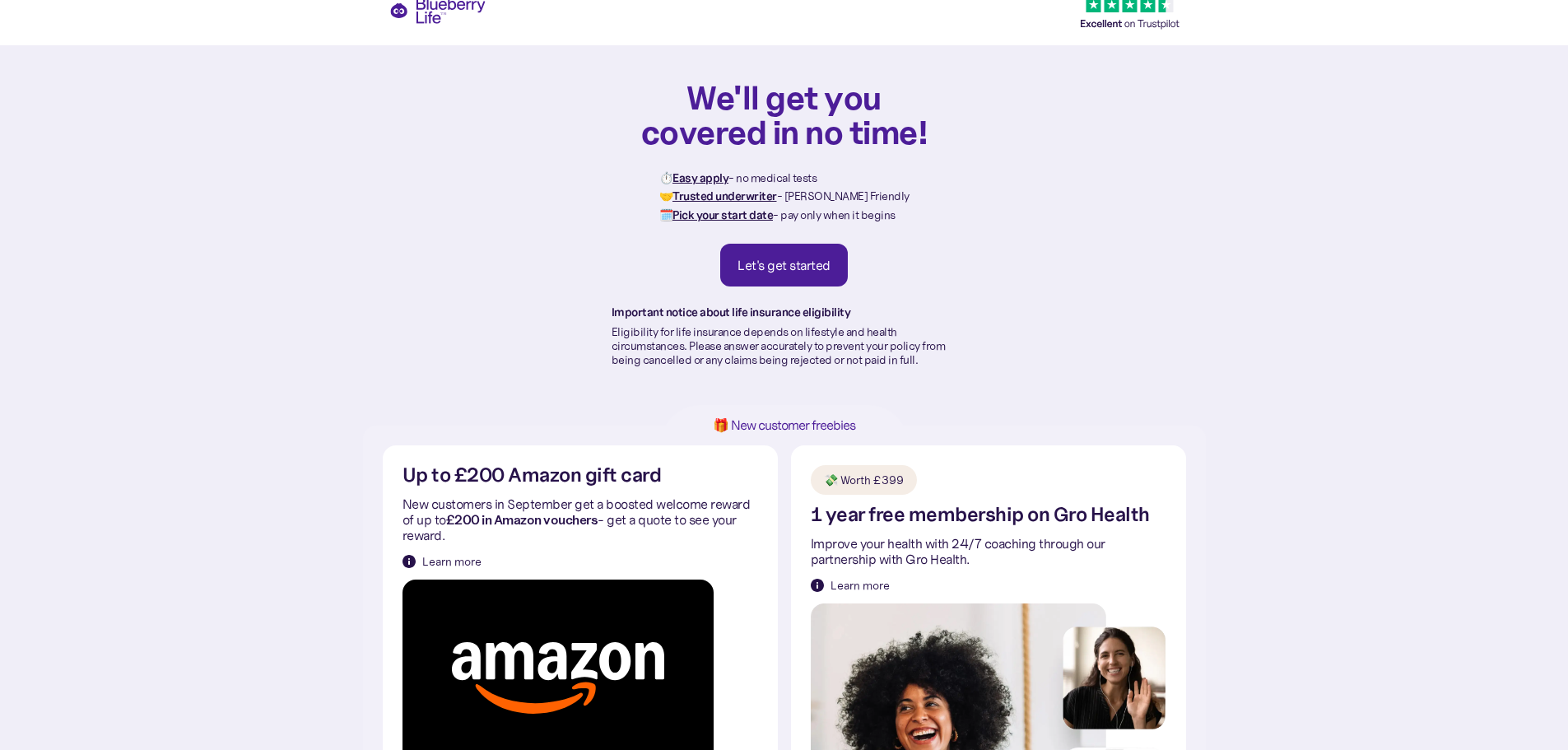
scroll to position [0, 0]
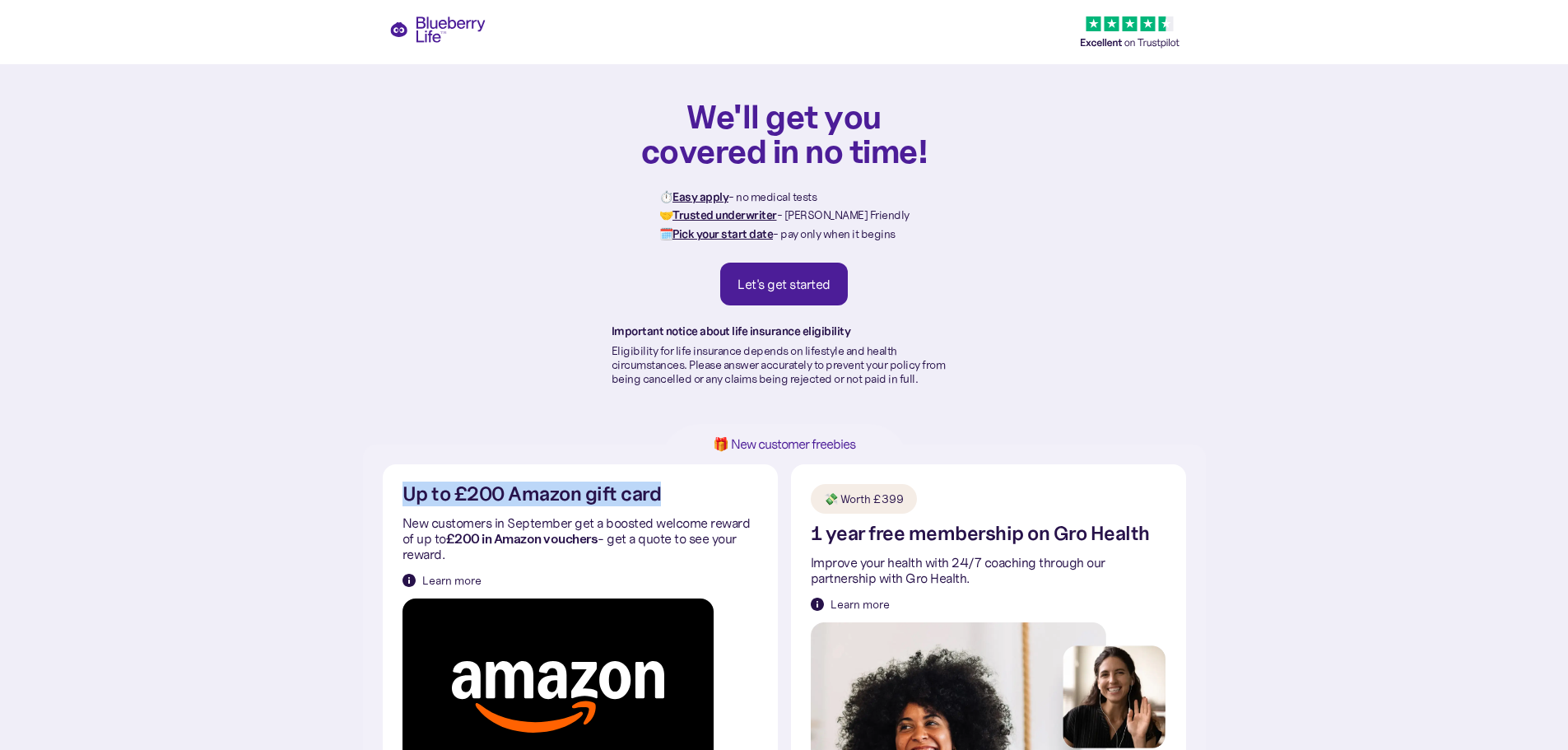
drag, startPoint x: 393, startPoint y: 492, endPoint x: 681, endPoint y: 475, distance: 288.5
click at [681, 475] on div "Up to £200 Amazon gift card New customers in September get a boosted welcome re…" at bounding box center [580, 635] width 395 height 343
copy h2 "Up to £200 Amazon gift card"
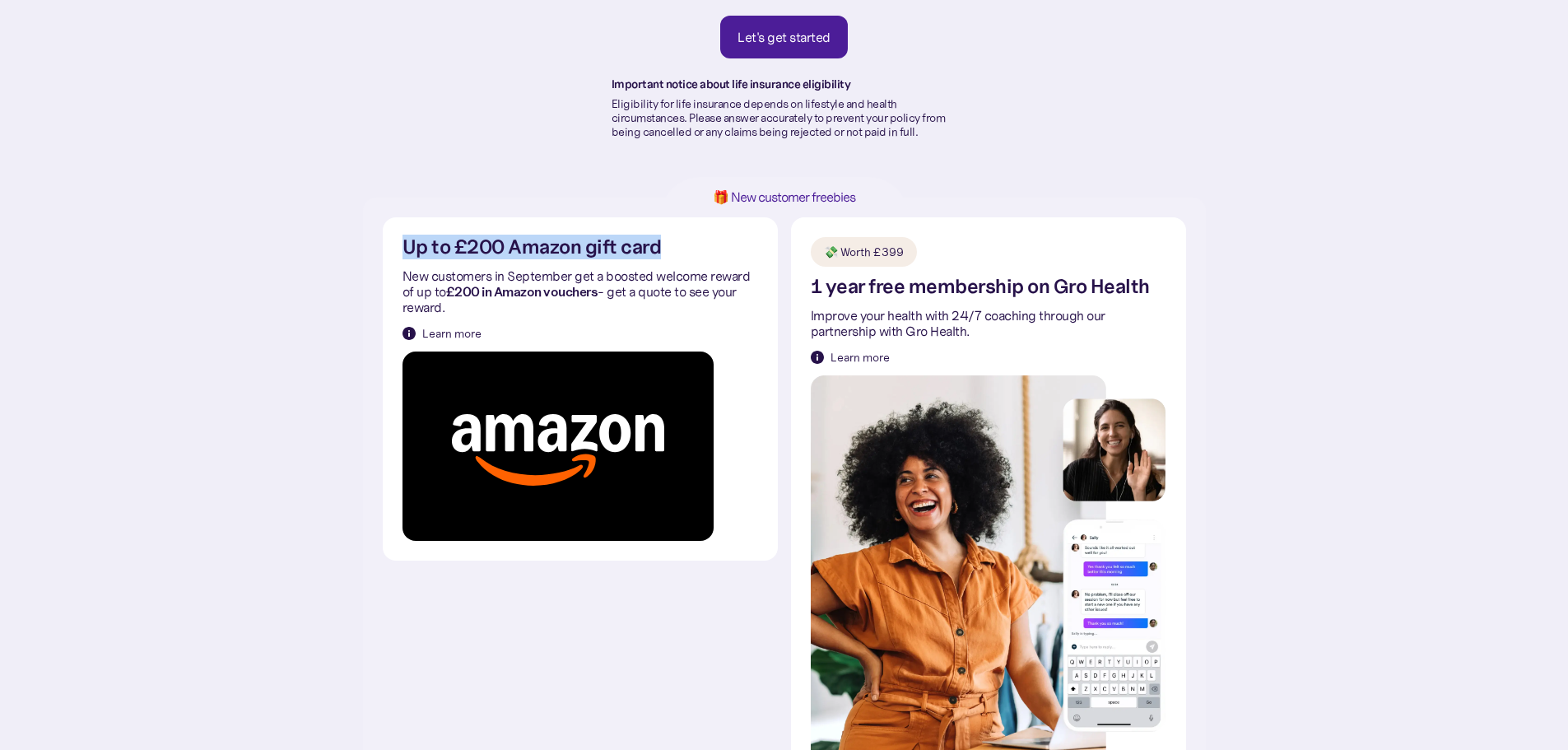
click at [435, 332] on div "Learn more" at bounding box center [452, 333] width 59 height 17
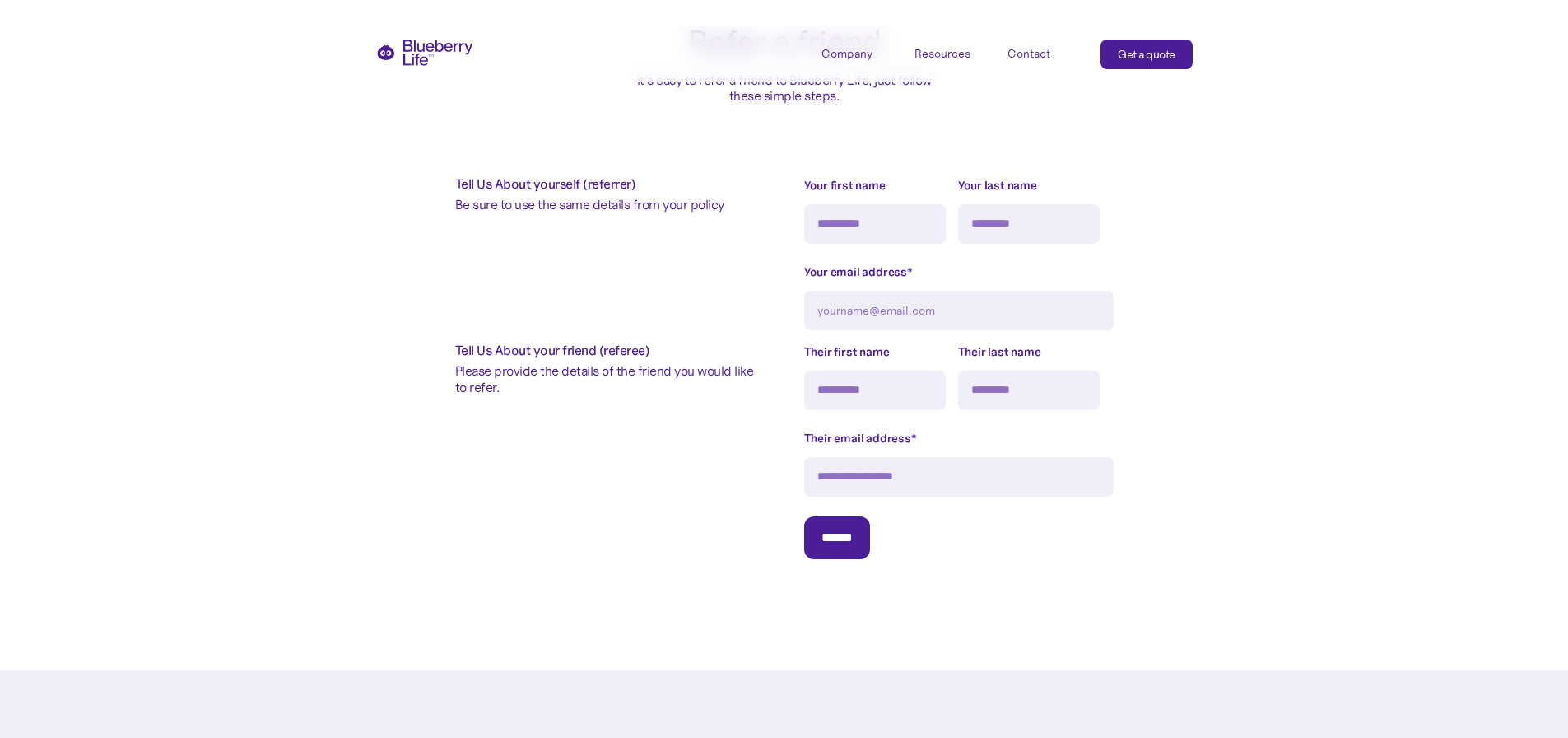
scroll to position [988, 0]
